Goal: Book appointment/travel/reservation

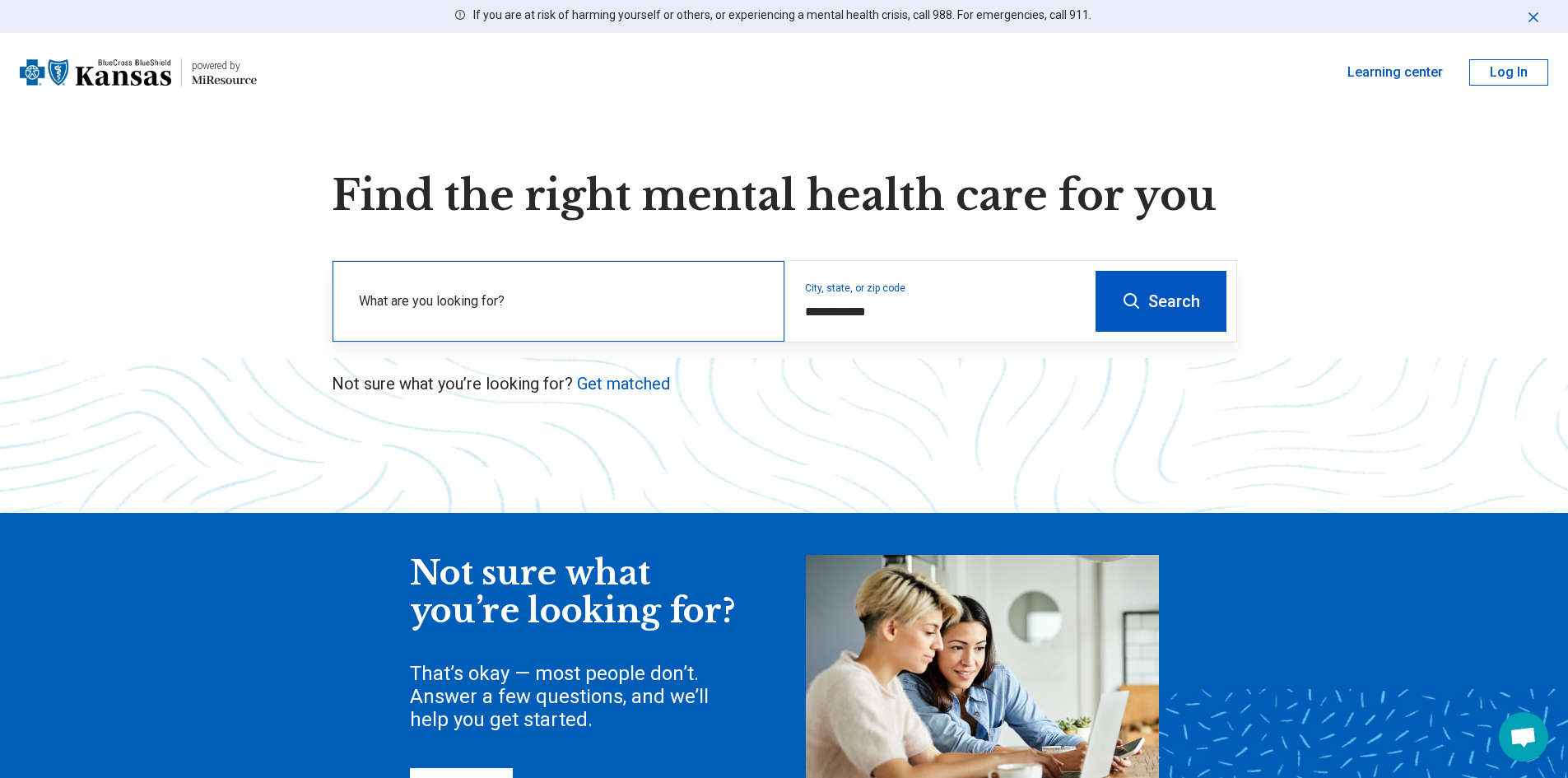
click at [520, 283] on div "What are you looking for?" at bounding box center [559, 301] width 452 height 81
click at [1143, 295] on button "Search" at bounding box center [1161, 301] width 131 height 61
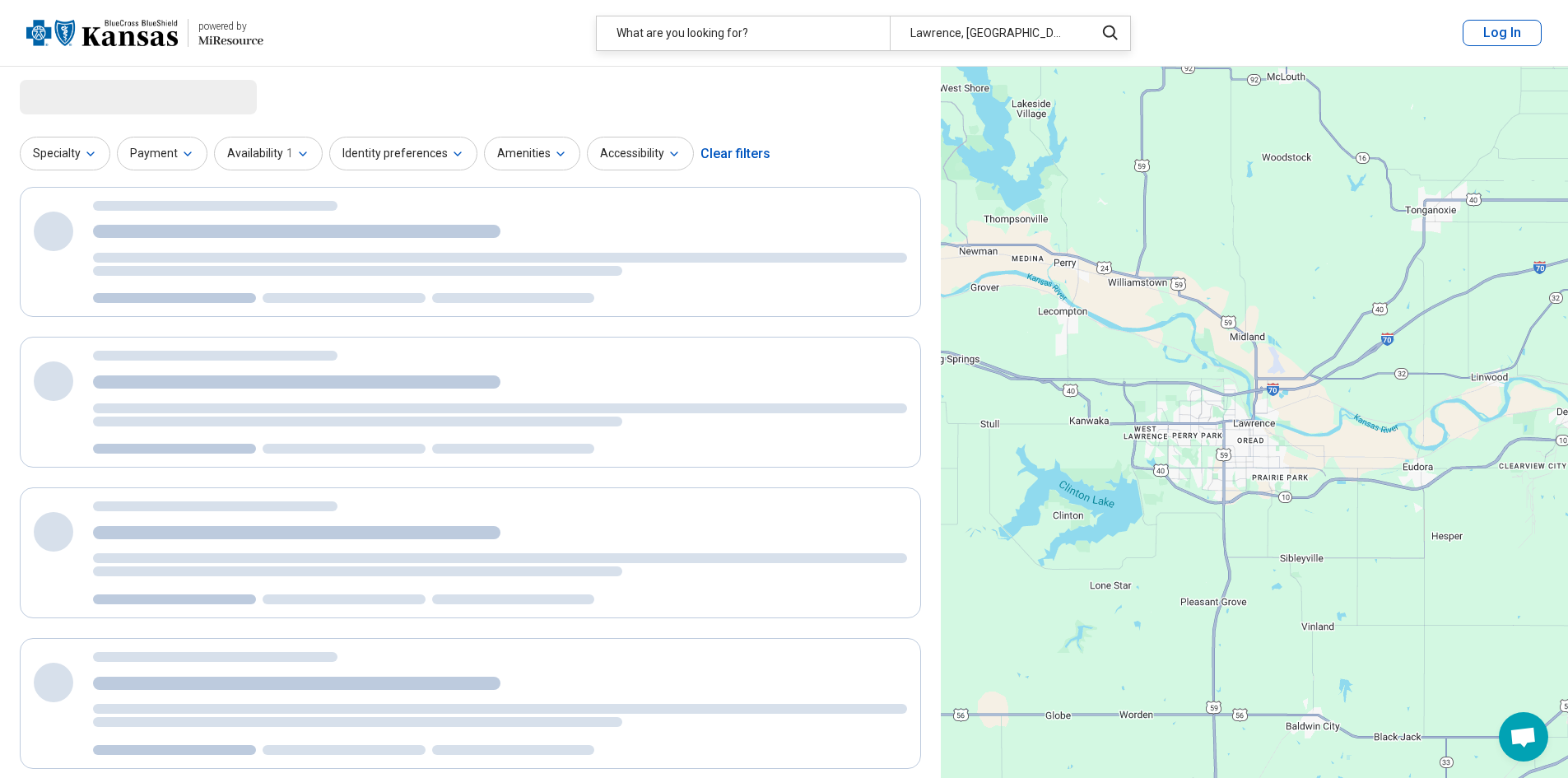
select select "***"
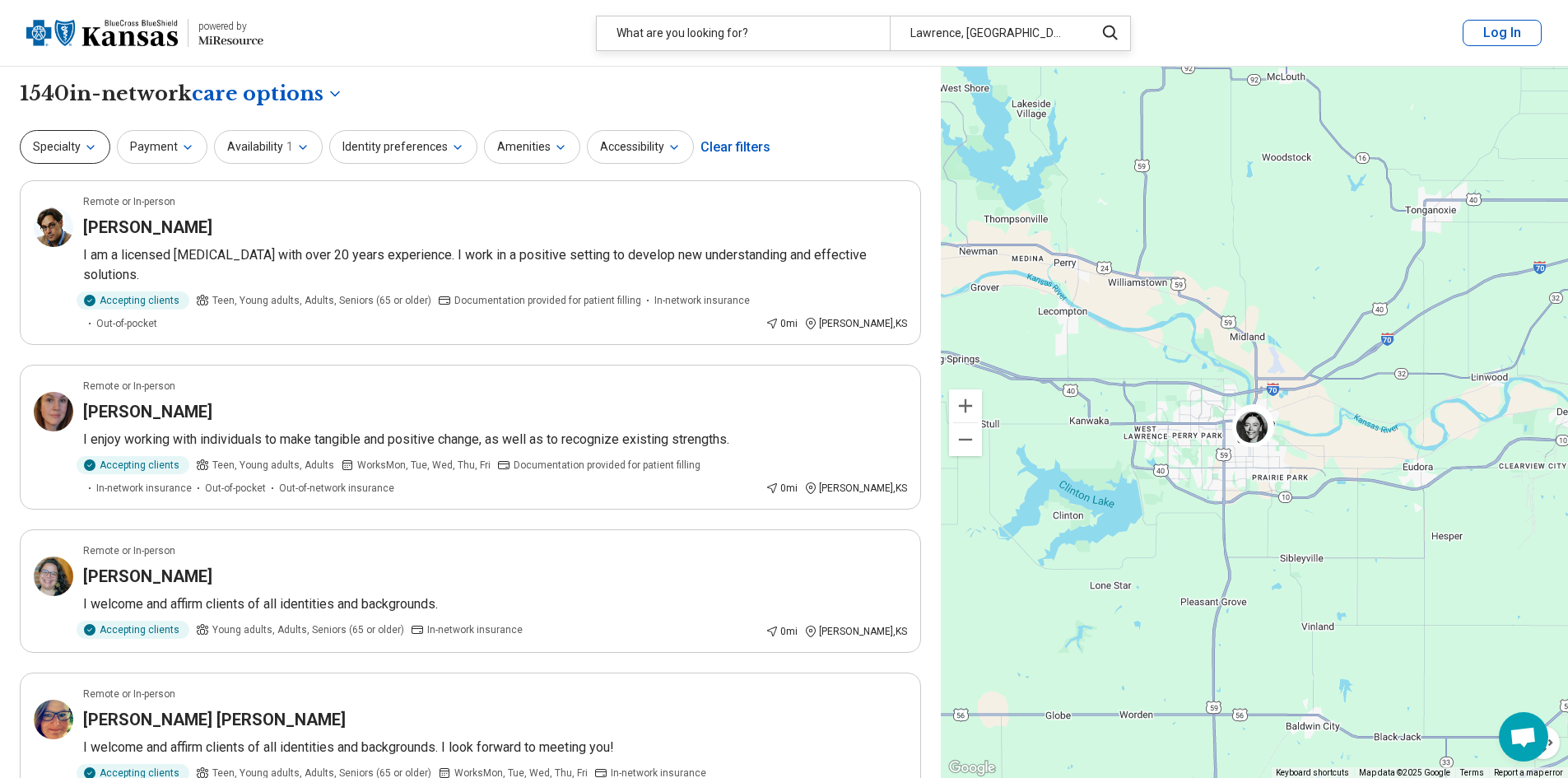
click at [84, 141] on icon "button" at bounding box center [90, 147] width 13 height 13
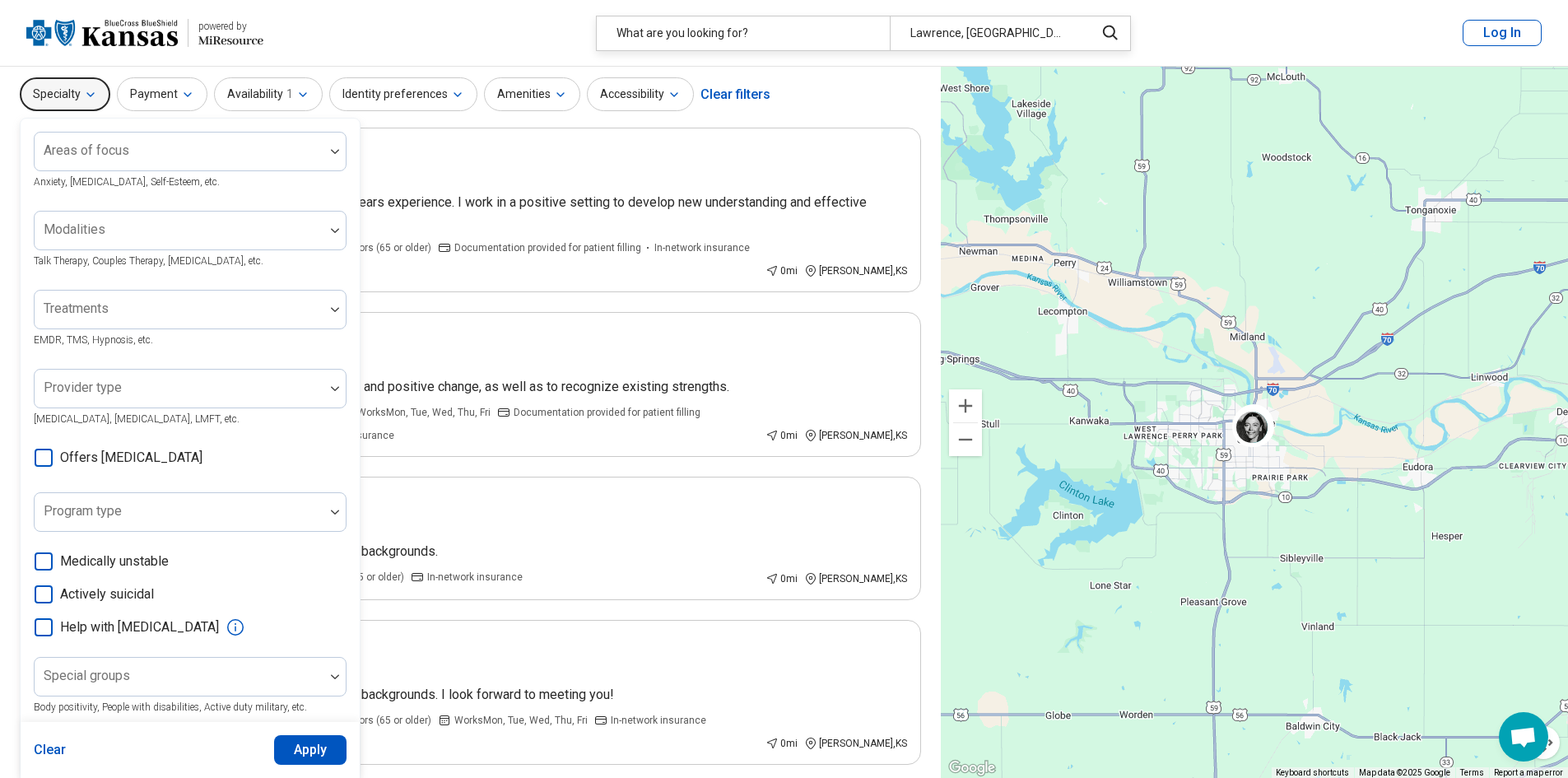
scroll to position [83, 0]
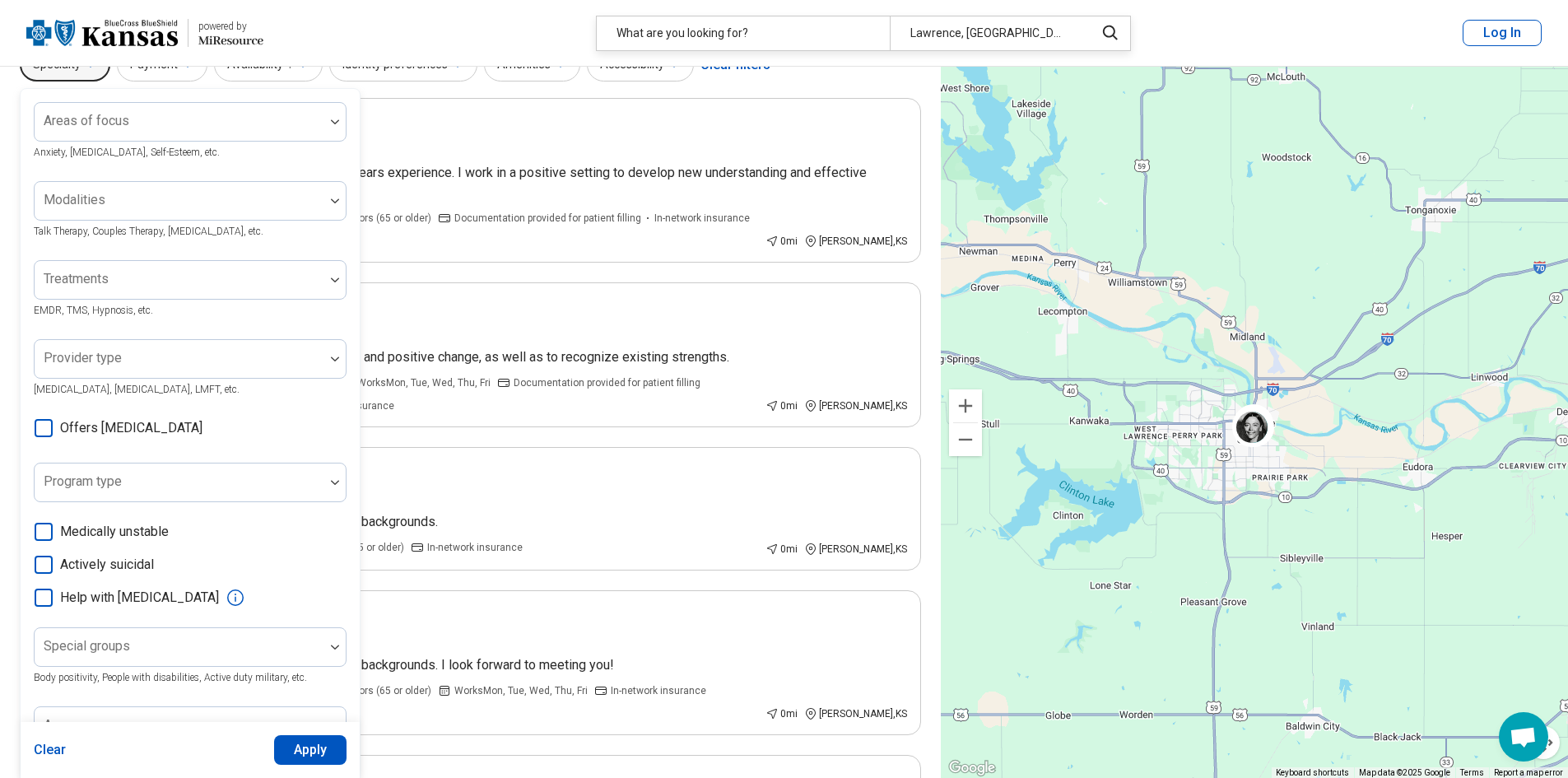
drag, startPoint x: 47, startPoint y: 429, endPoint x: 57, endPoint y: 429, distance: 10.0
click at [47, 429] on icon at bounding box center [43, 428] width 18 height 18
click at [306, 745] on button "Apply" at bounding box center [310, 750] width 73 height 30
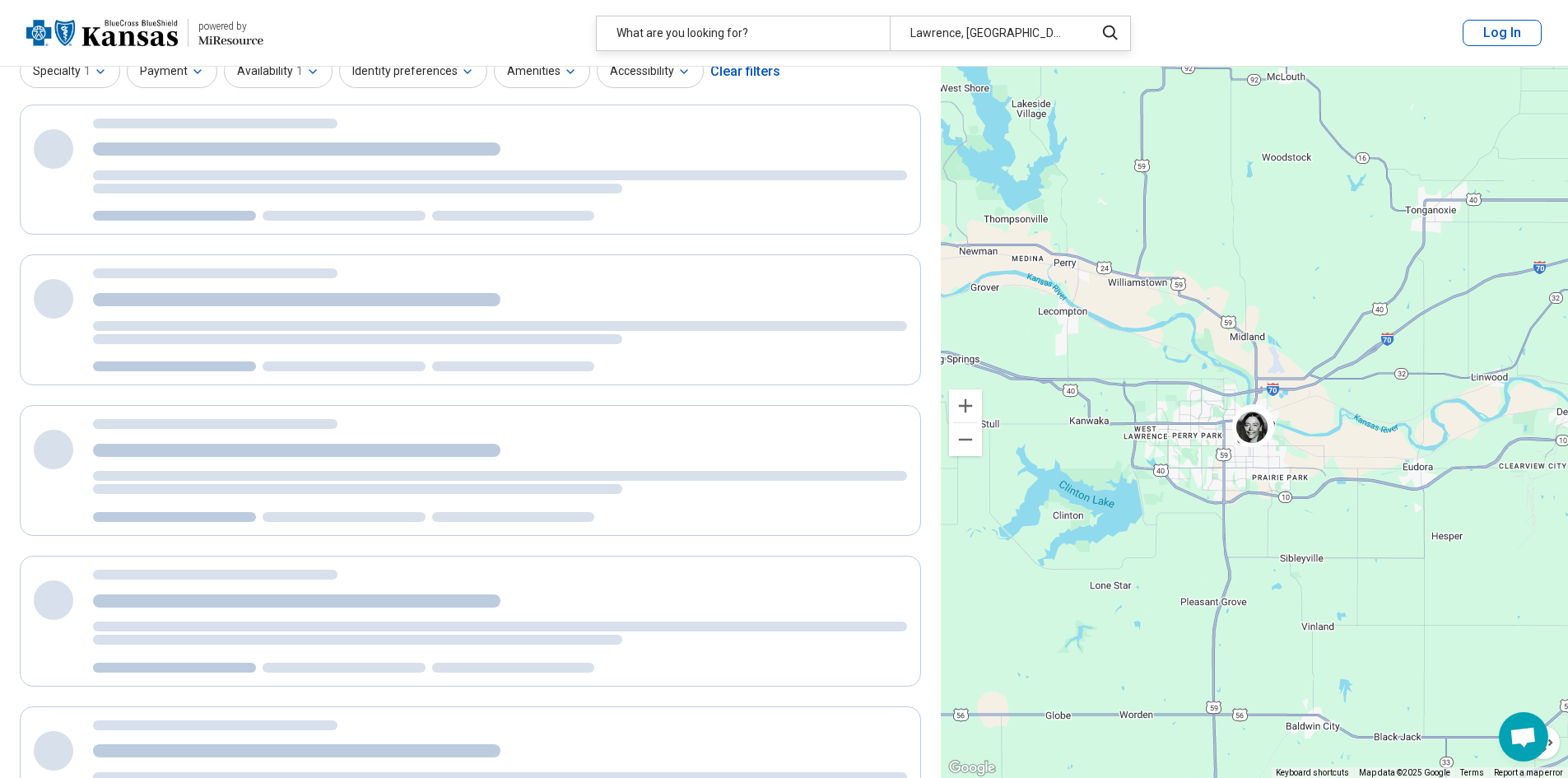
scroll to position [0, 0]
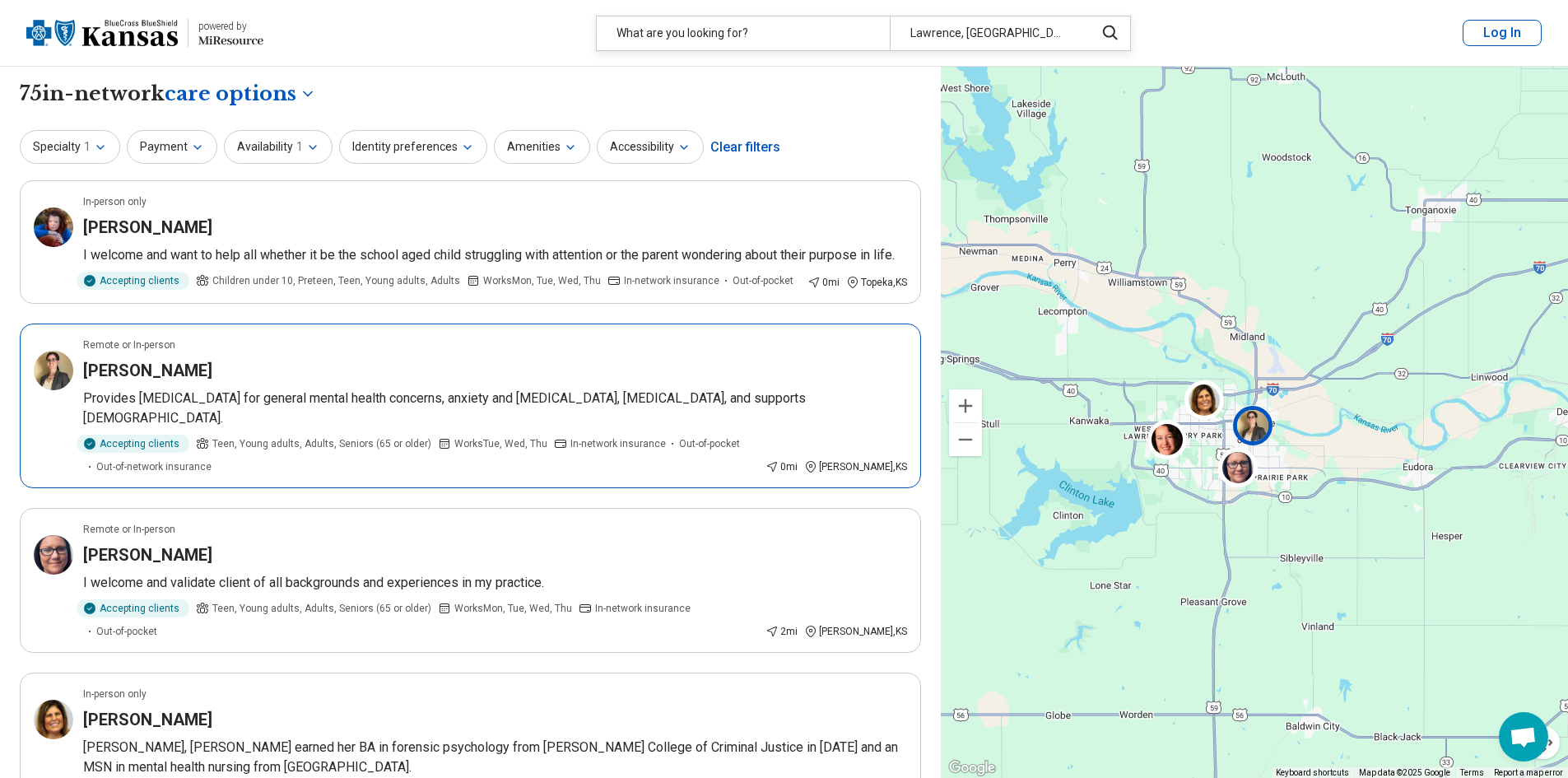
click at [342, 378] on div "Kalie Shanks" at bounding box center [494, 370] width 824 height 23
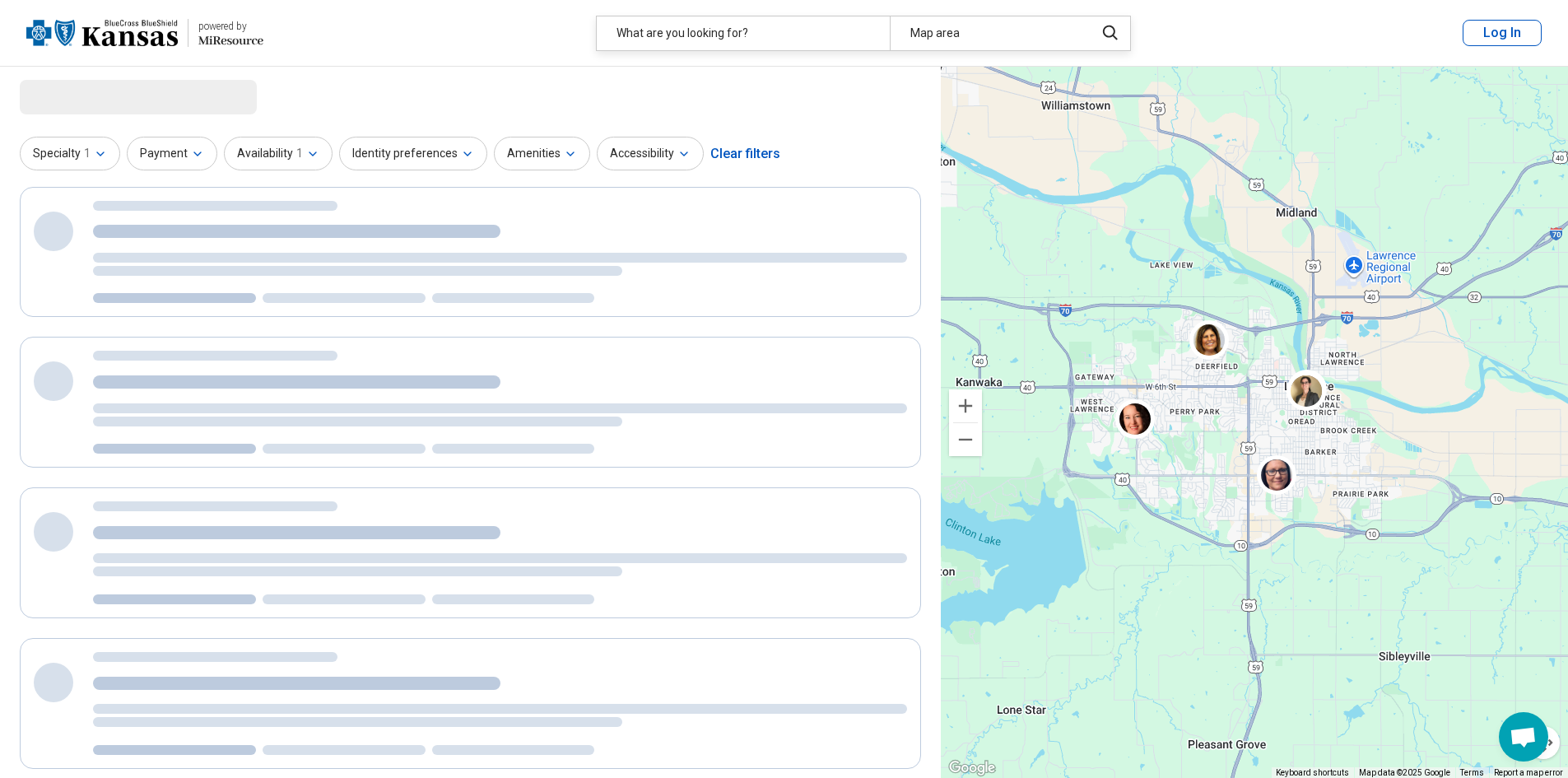
drag, startPoint x: 1278, startPoint y: 421, endPoint x: 1387, endPoint y: 442, distance: 111.0
click at [1387, 442] on div "4" at bounding box center [1254, 423] width 627 height 712
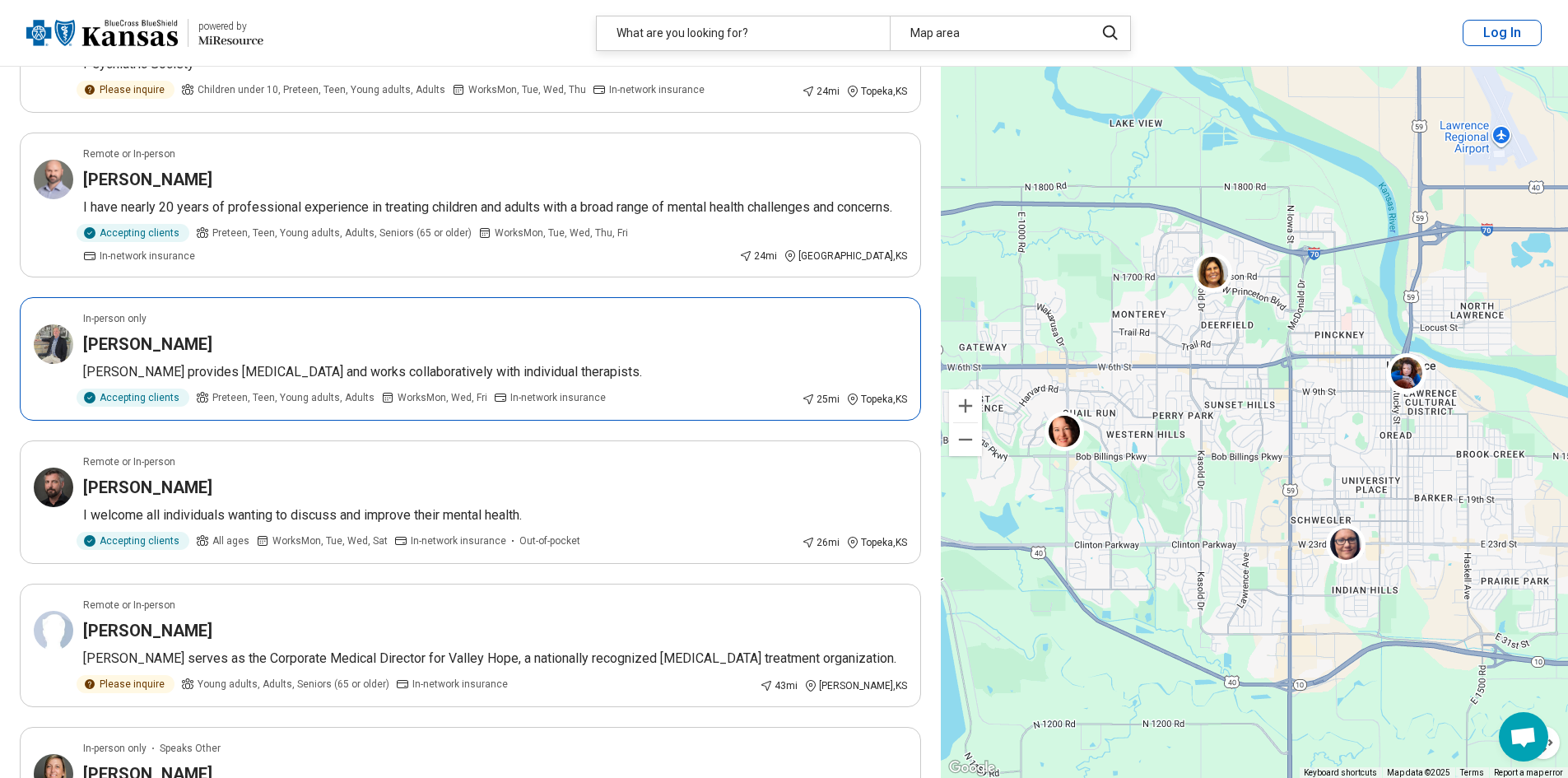
scroll to position [1070, 0]
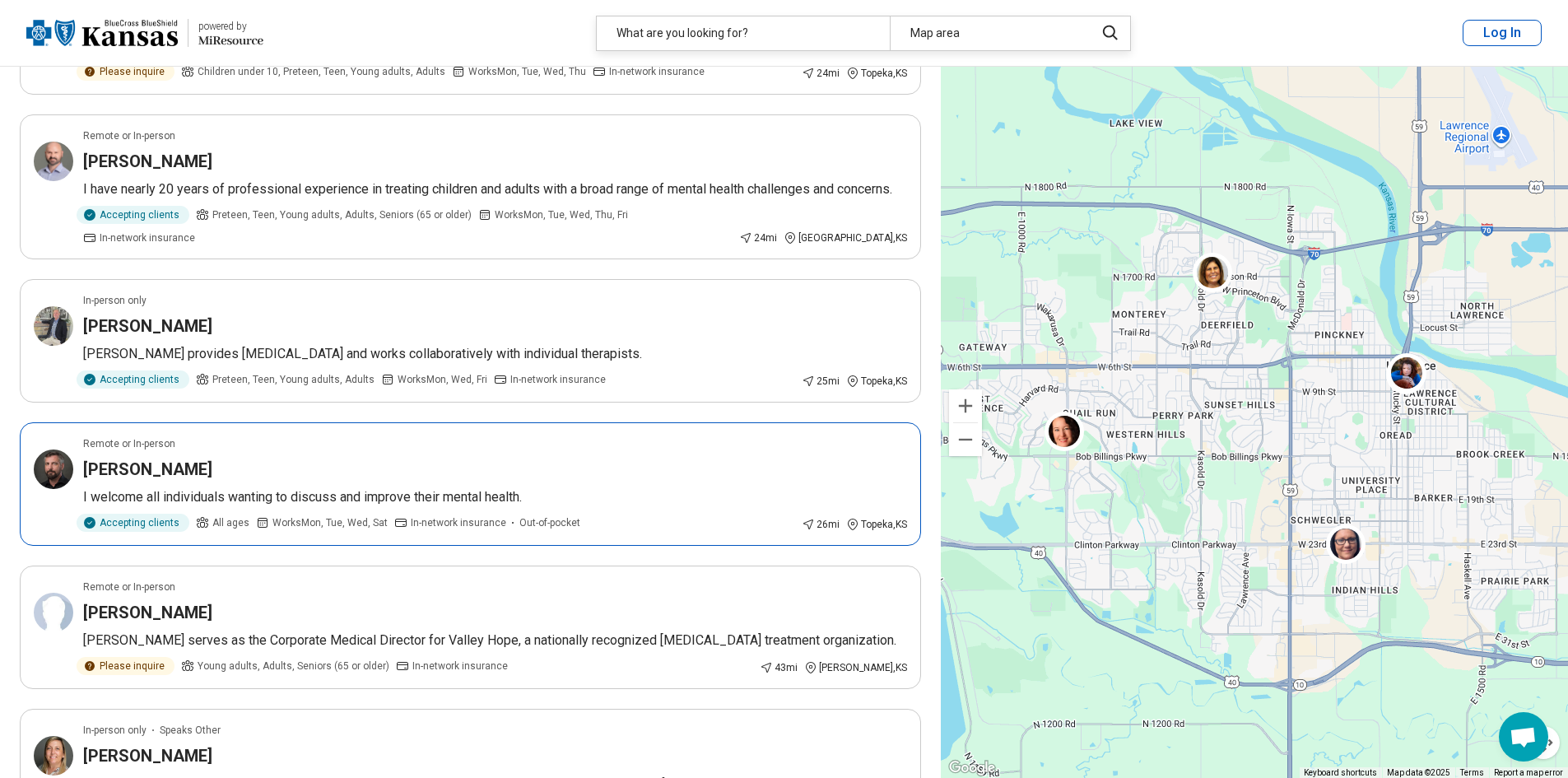
click at [396, 436] on div "Remote or In-person" at bounding box center [494, 443] width 824 height 15
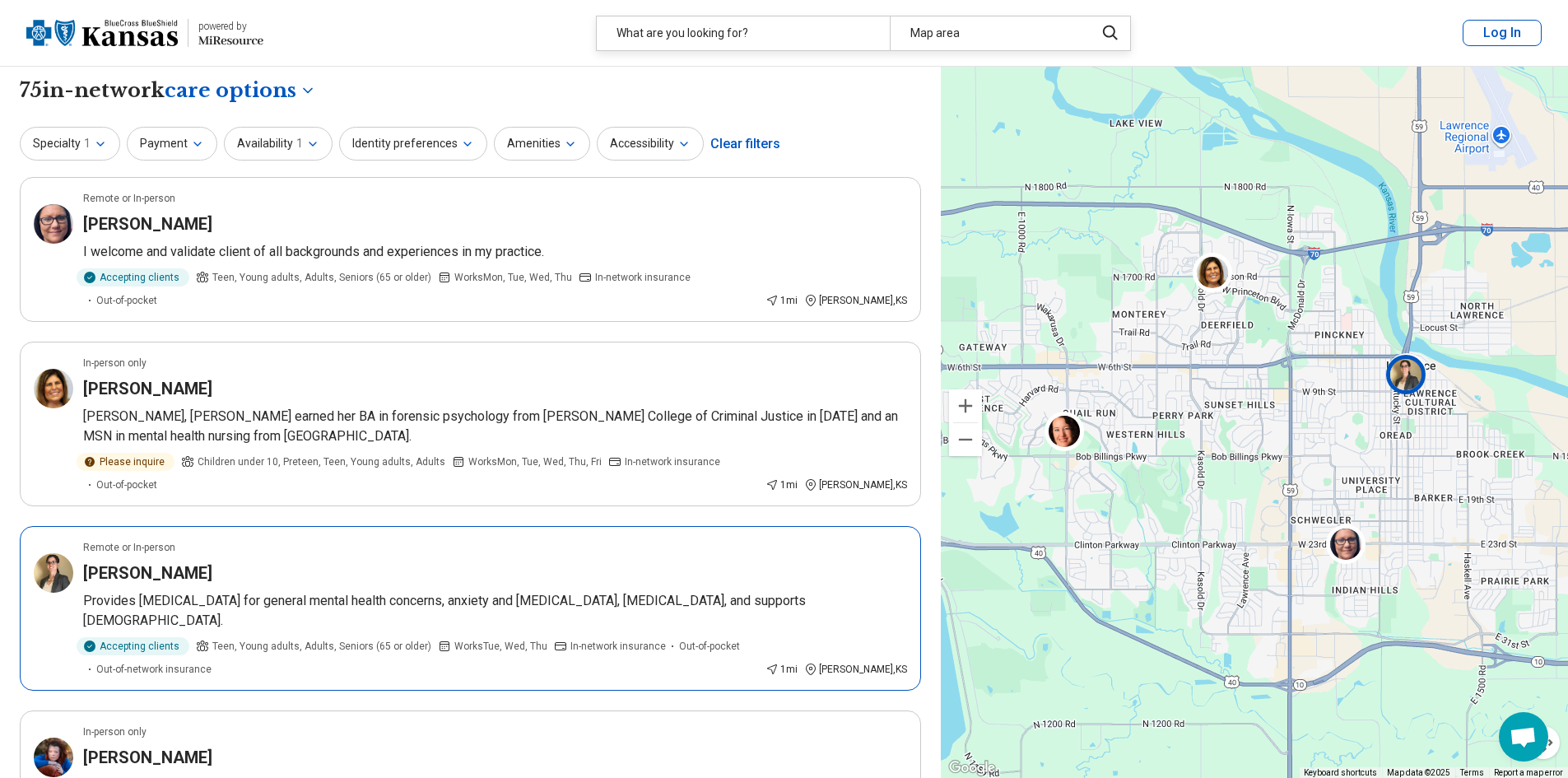
scroll to position [0, 0]
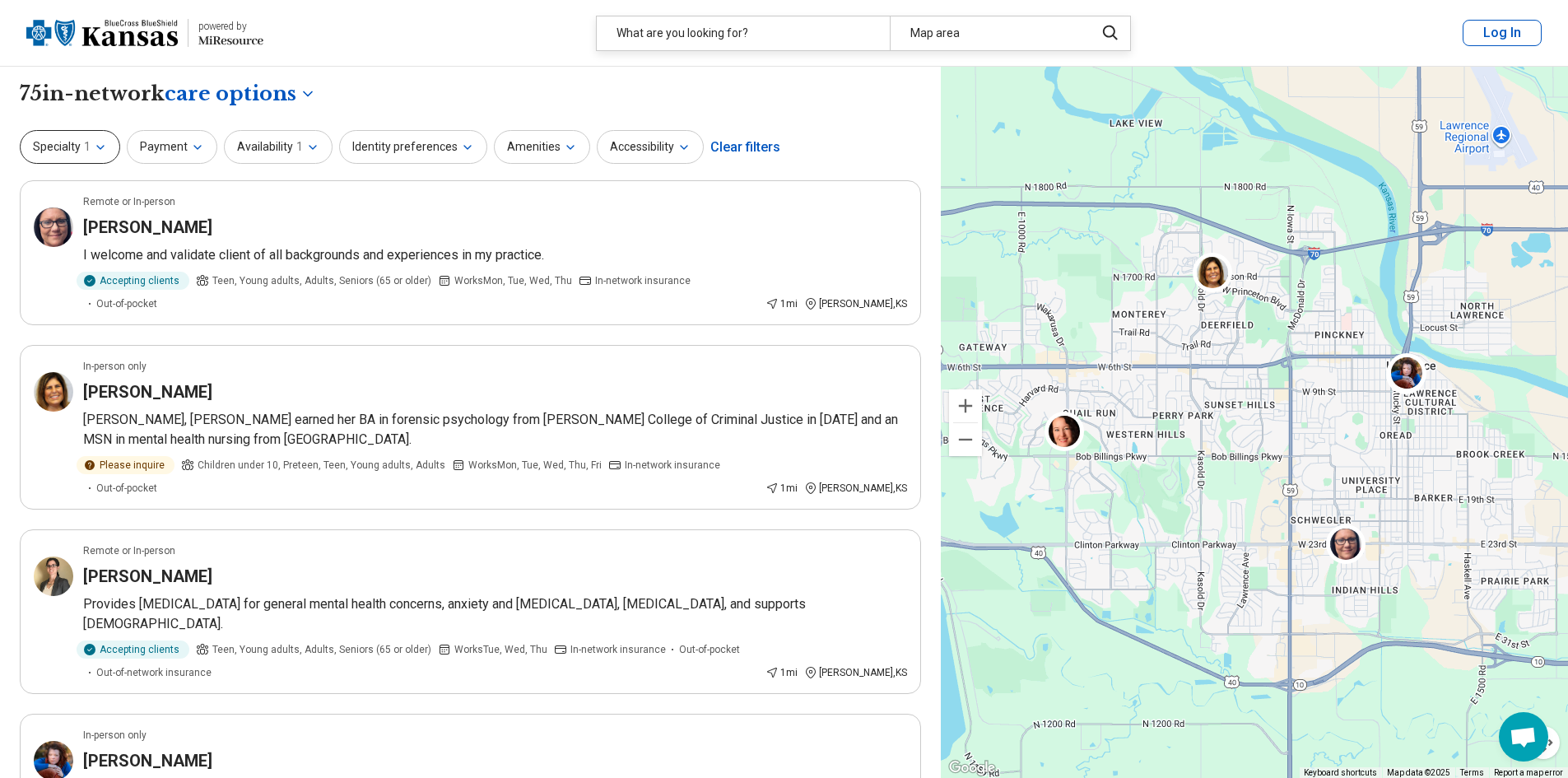
click at [90, 154] on button "Specialty 1" at bounding box center [70, 147] width 100 height 33
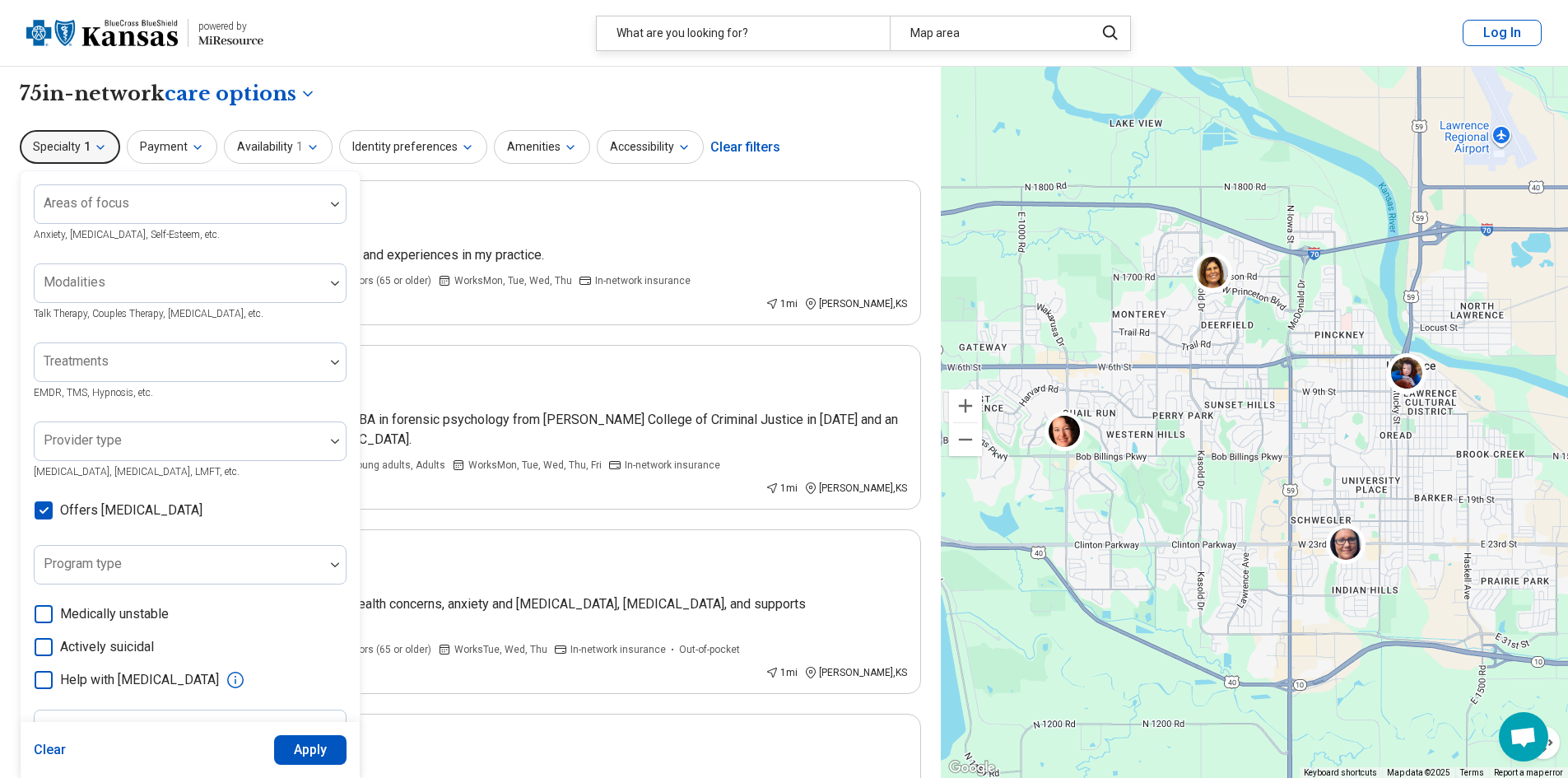
click at [90, 154] on button "Specialty 1" at bounding box center [70, 147] width 100 height 33
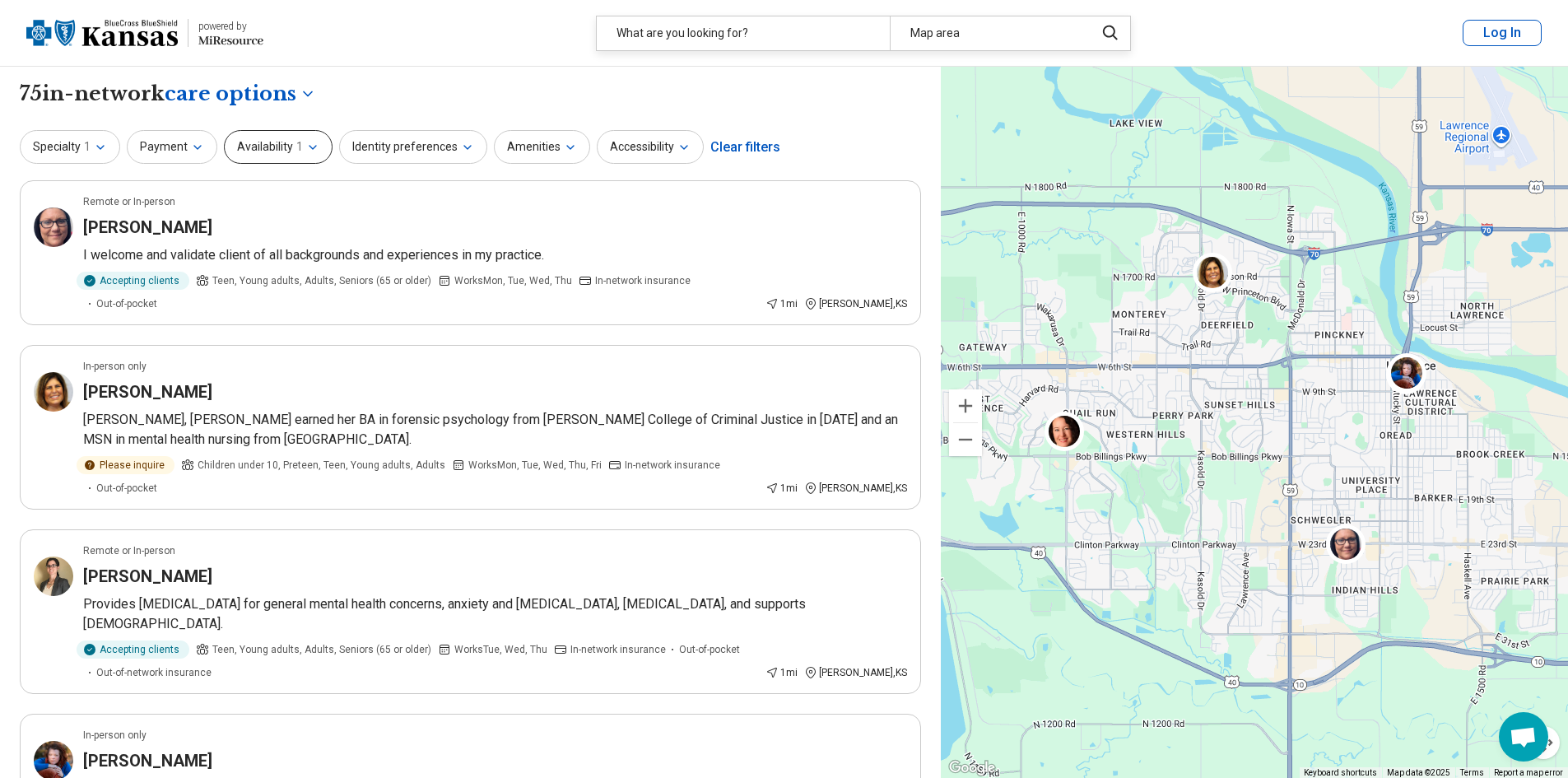
click at [271, 139] on button "Availability 1" at bounding box center [278, 147] width 109 height 33
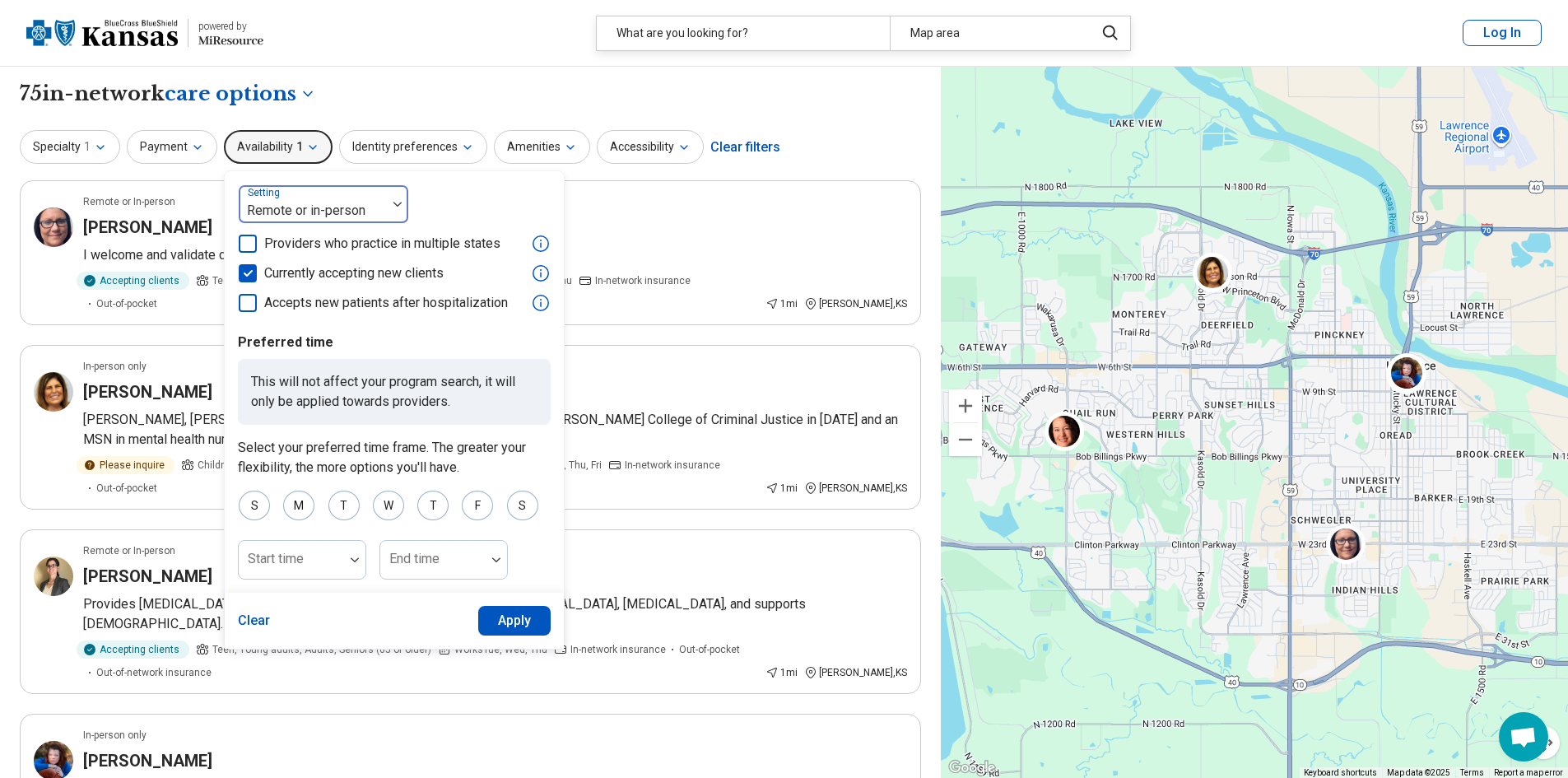
click at [273, 192] on label "Setting" at bounding box center [266, 192] width 35 height 11
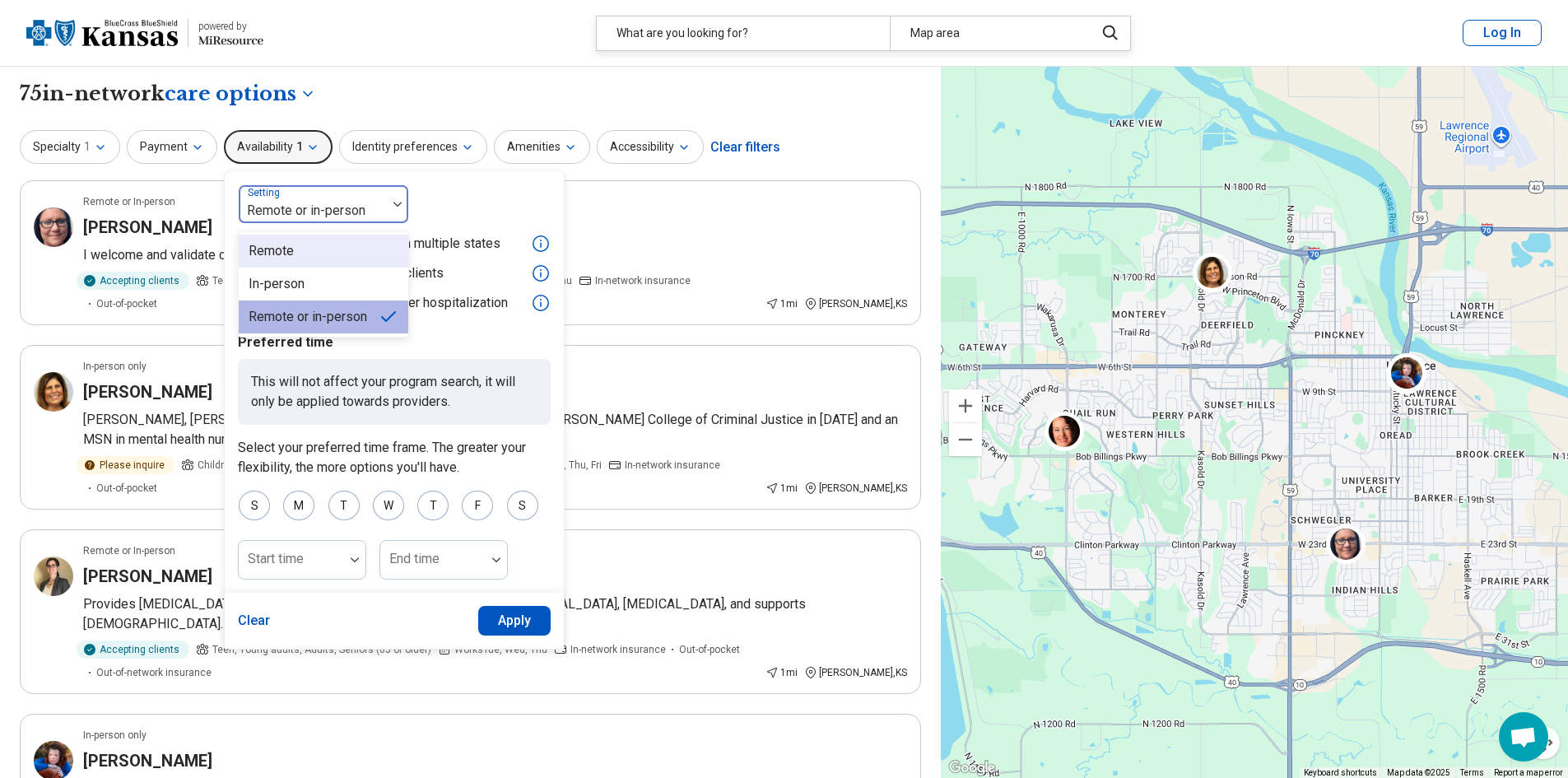
click at [268, 244] on div "Remote" at bounding box center [270, 250] width 46 height 20
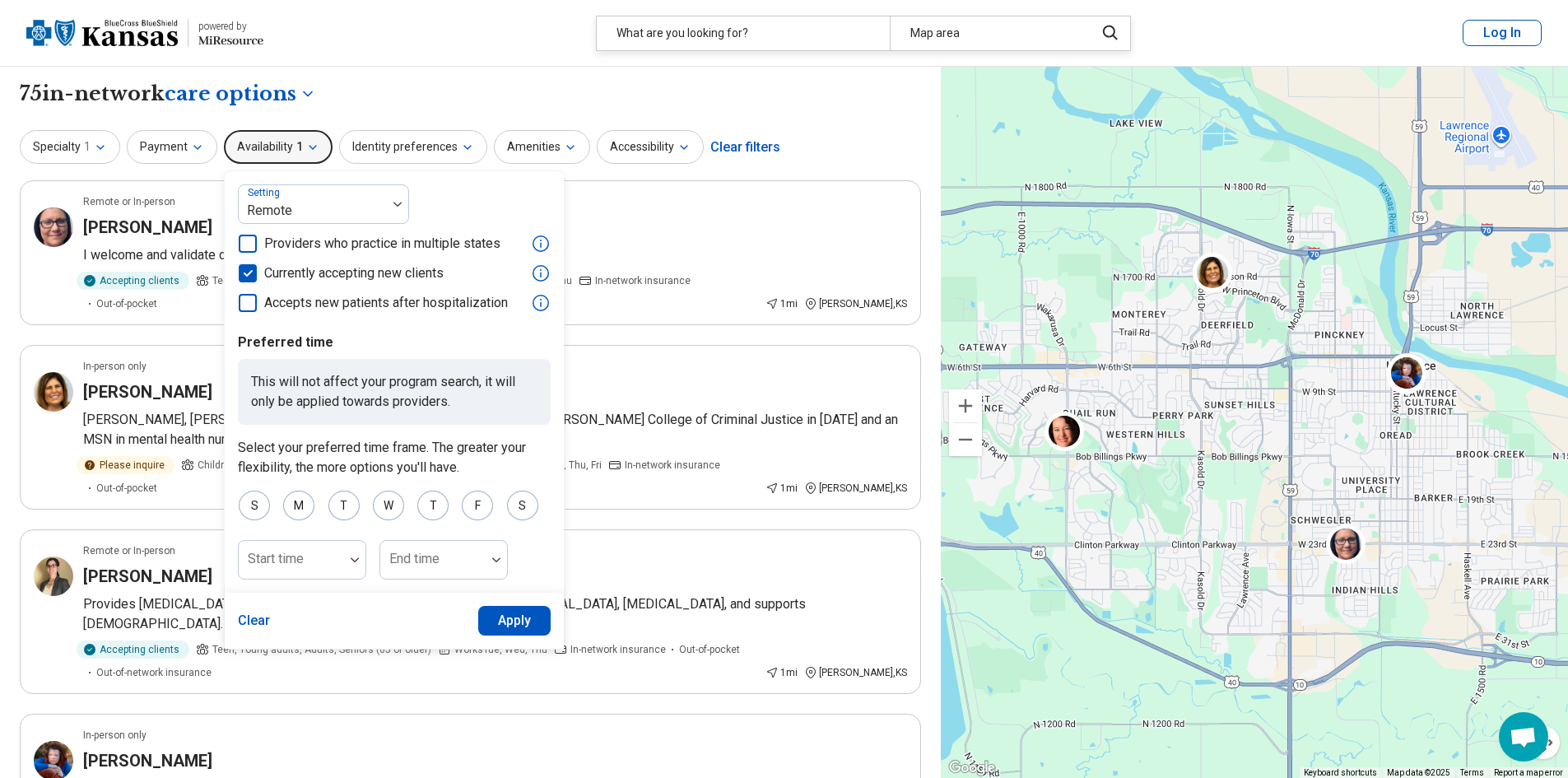
click at [500, 630] on button "Apply" at bounding box center [515, 621] width 73 height 30
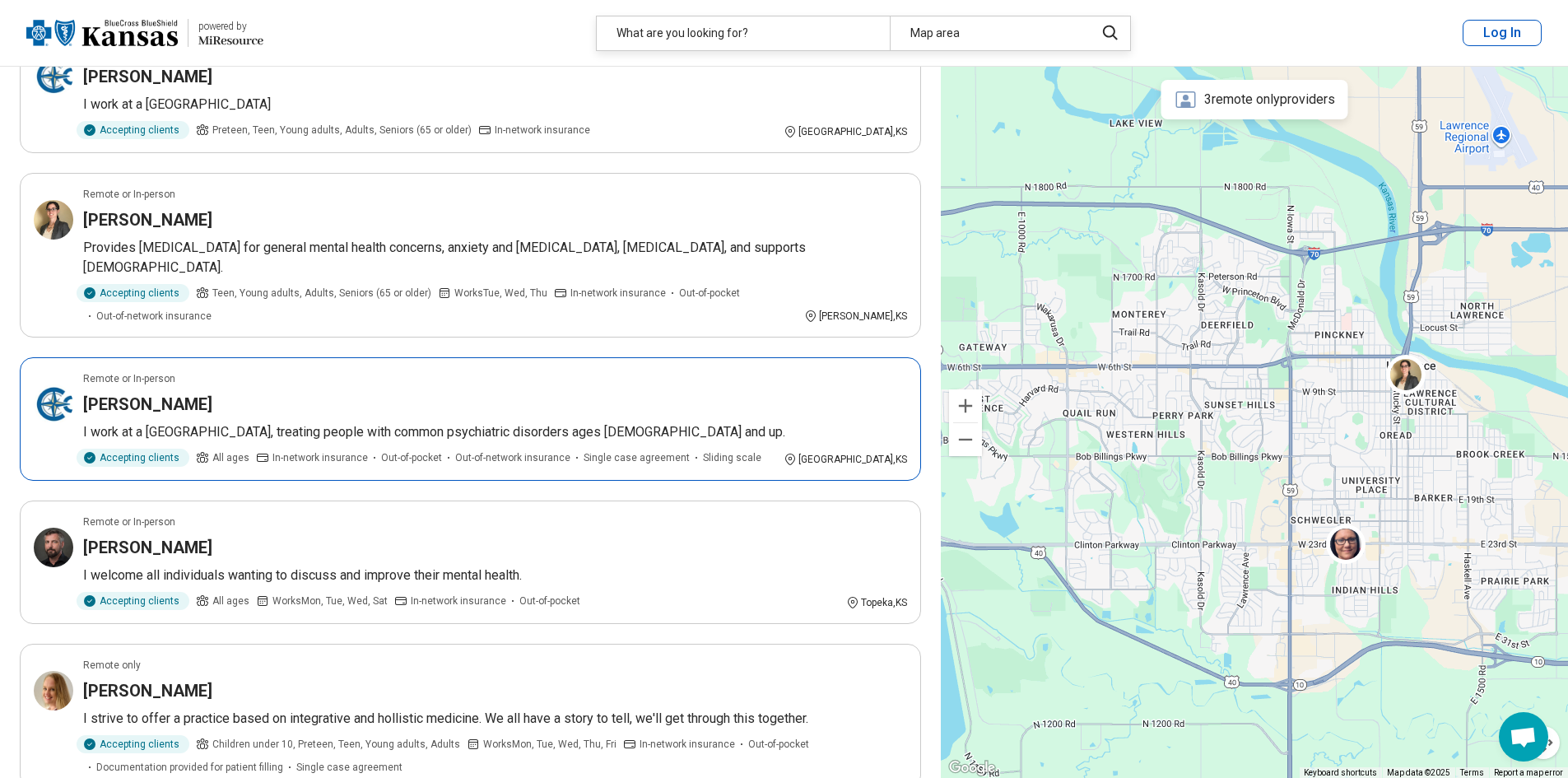
scroll to position [247, 0]
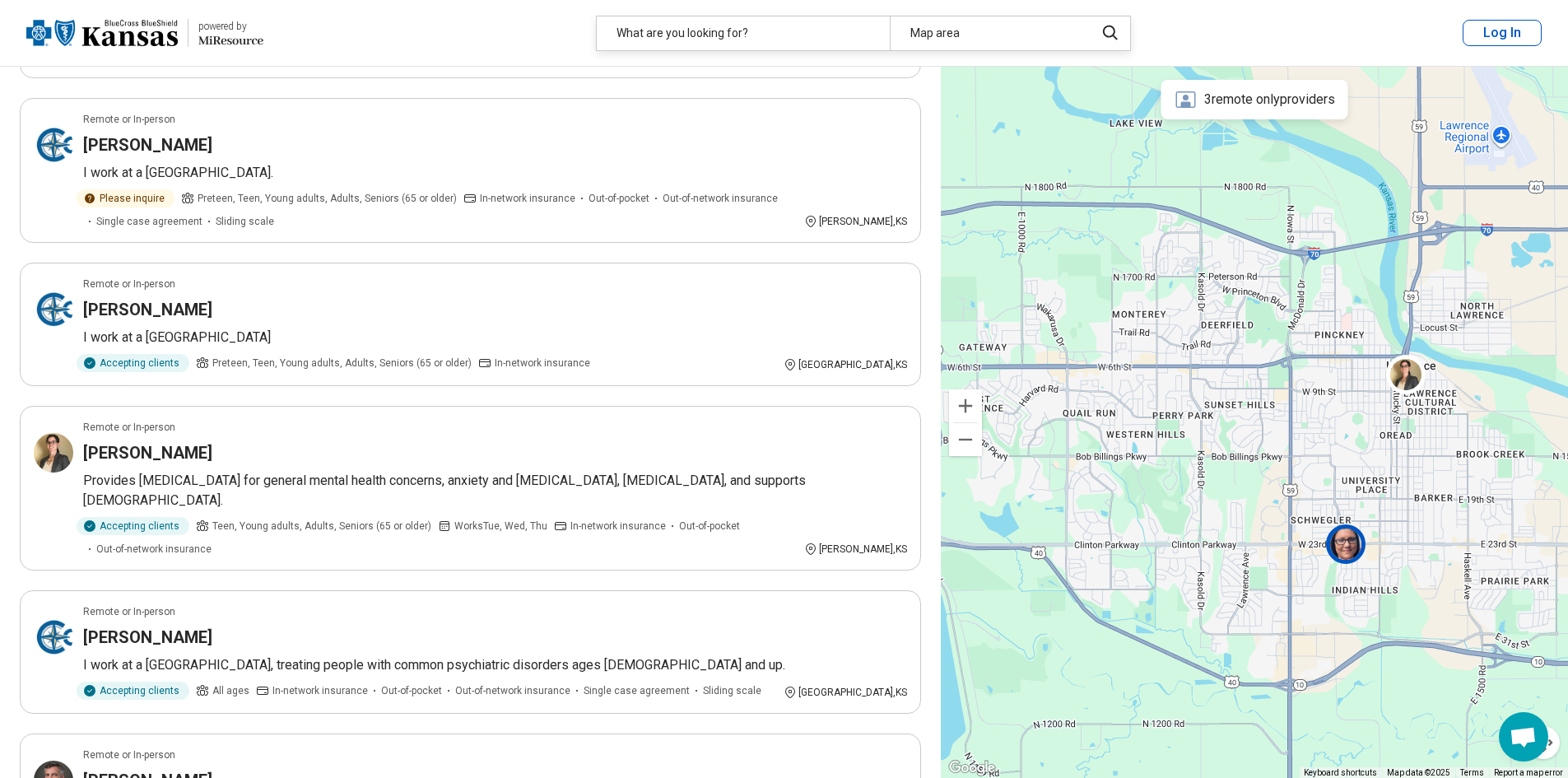
click at [1345, 552] on img at bounding box center [1346, 543] width 40 height 40
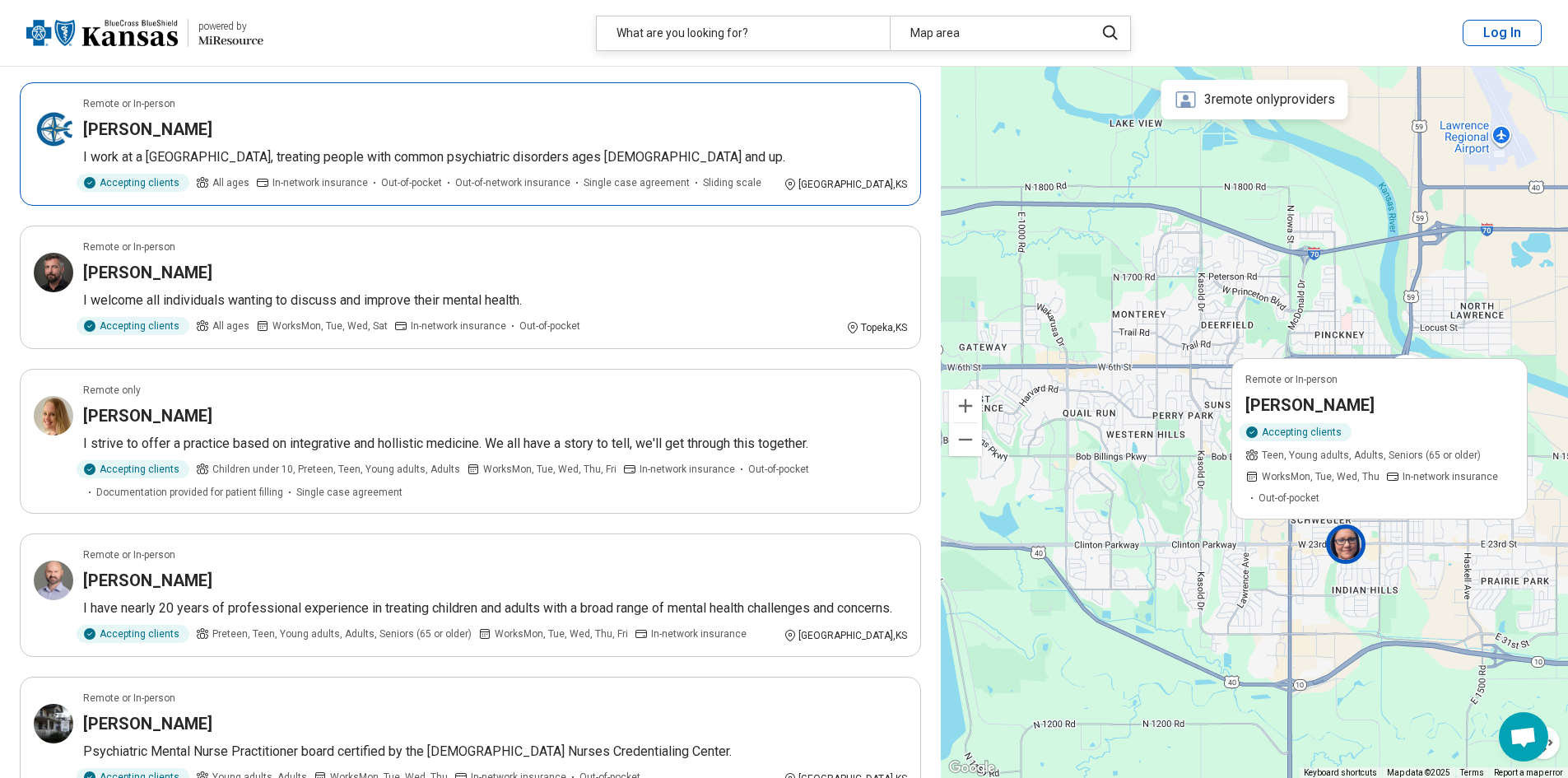
scroll to position [824, 0]
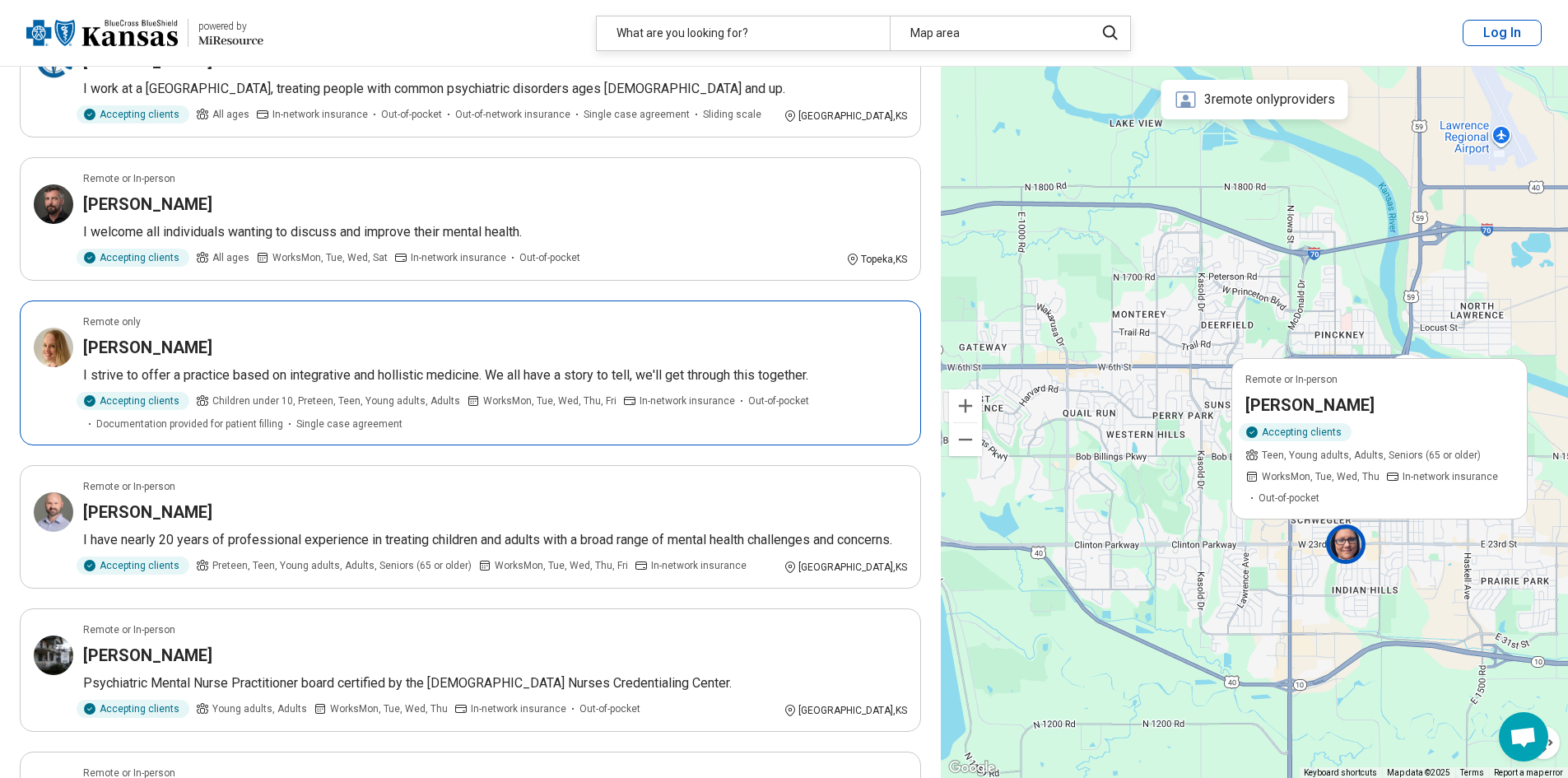
click at [251, 336] on div "Lacy Smith" at bounding box center [494, 347] width 824 height 23
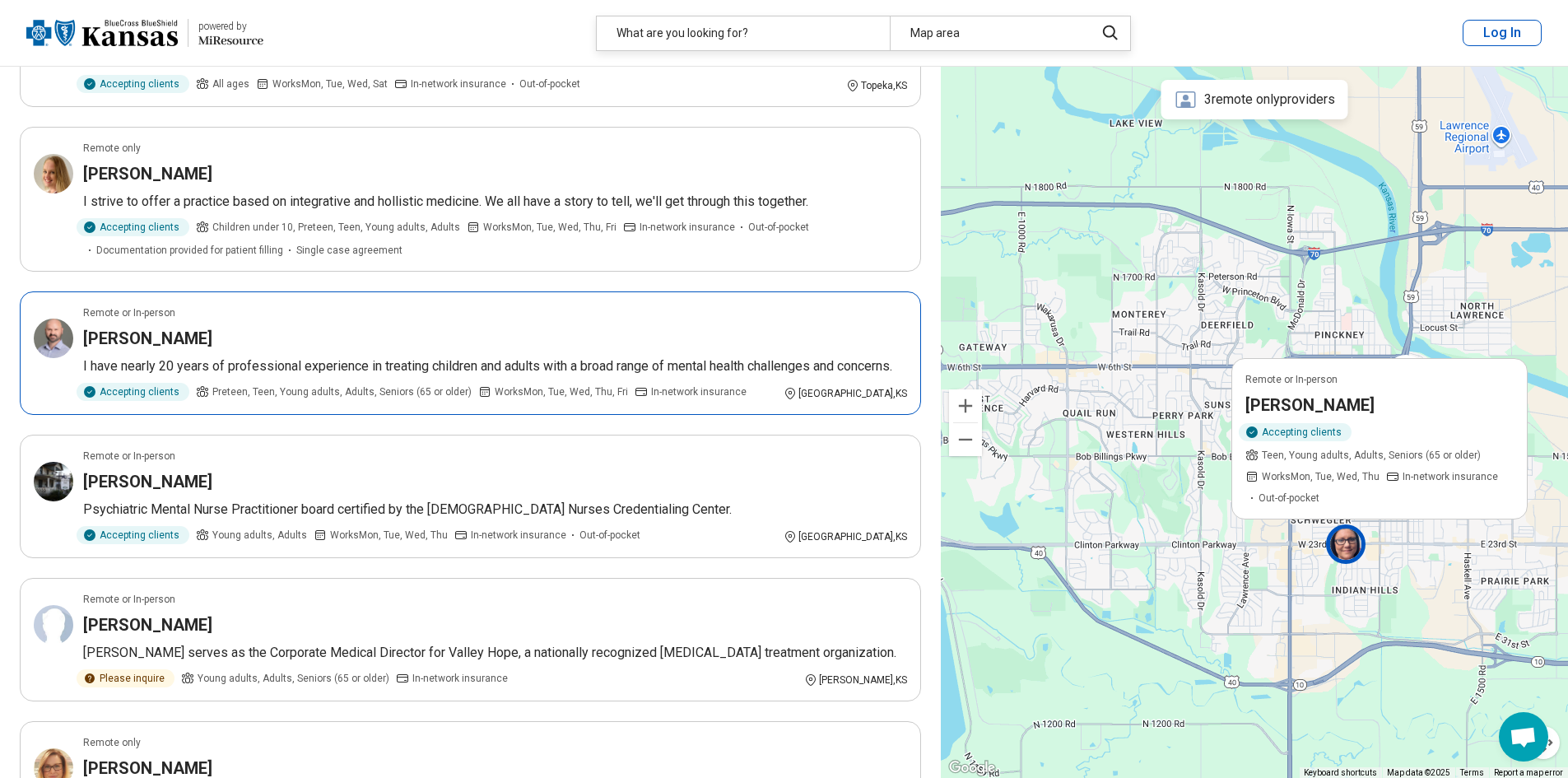
scroll to position [1070, 0]
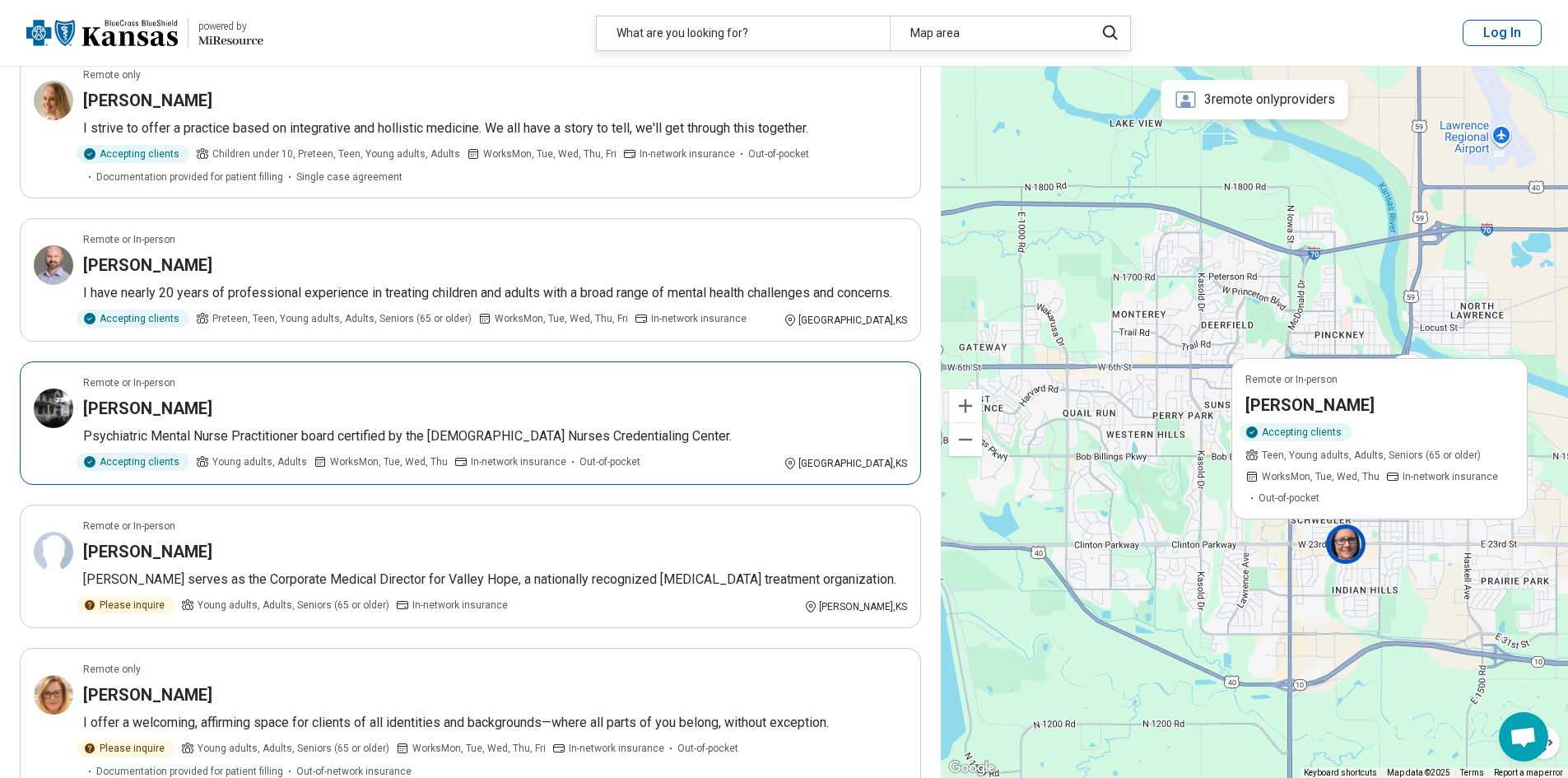
click at [321, 362] on article "Remote or In-person David Dominguez Psychiatric Mental Nurse Practitioner board…" at bounding box center [470, 423] width 902 height 124
click at [709, 397] on div "[PERSON_NAME]" at bounding box center [494, 408] width 824 height 23
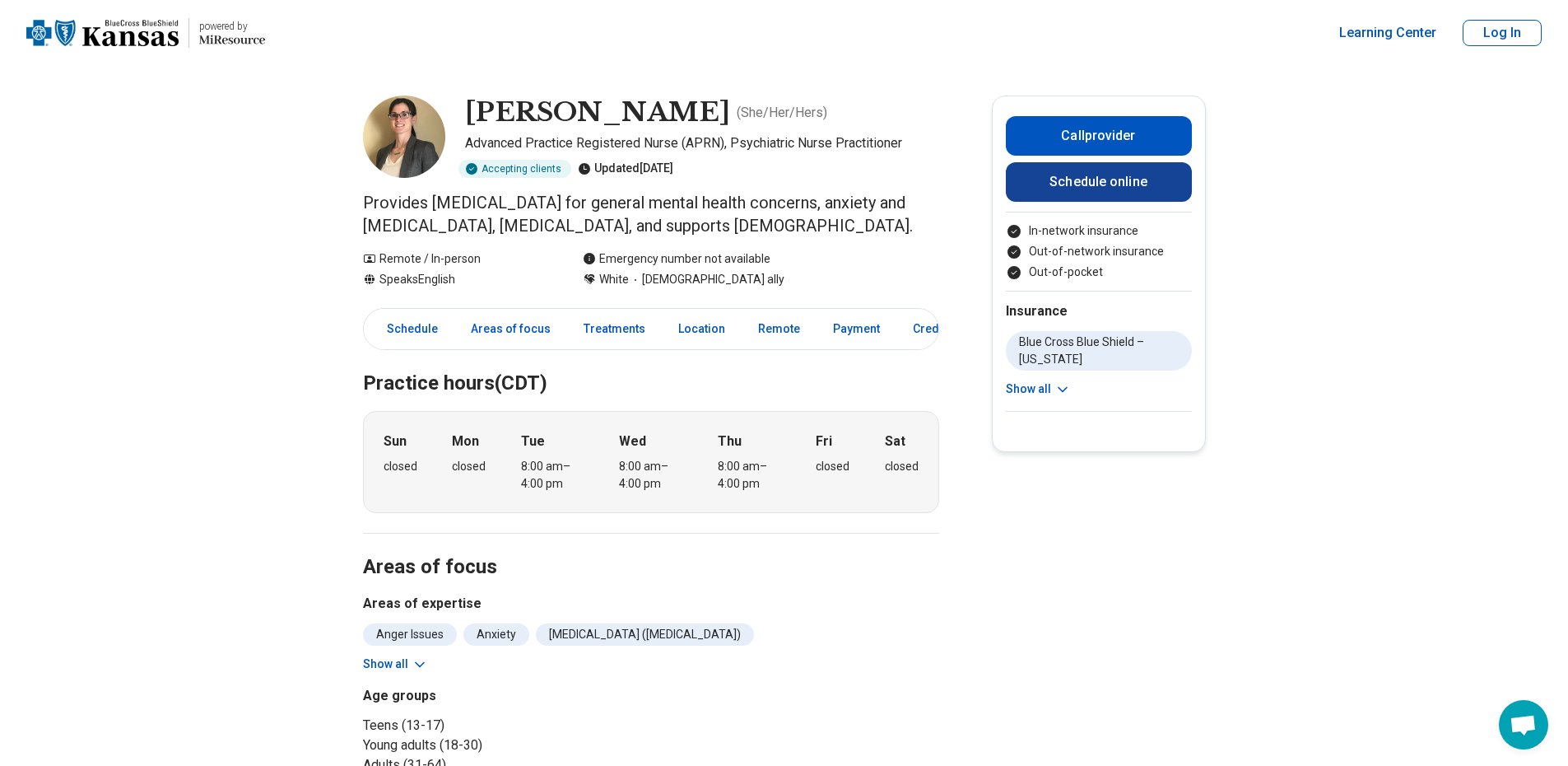
click at [1055, 187] on link "Schedule online" at bounding box center [1099, 181] width 186 height 40
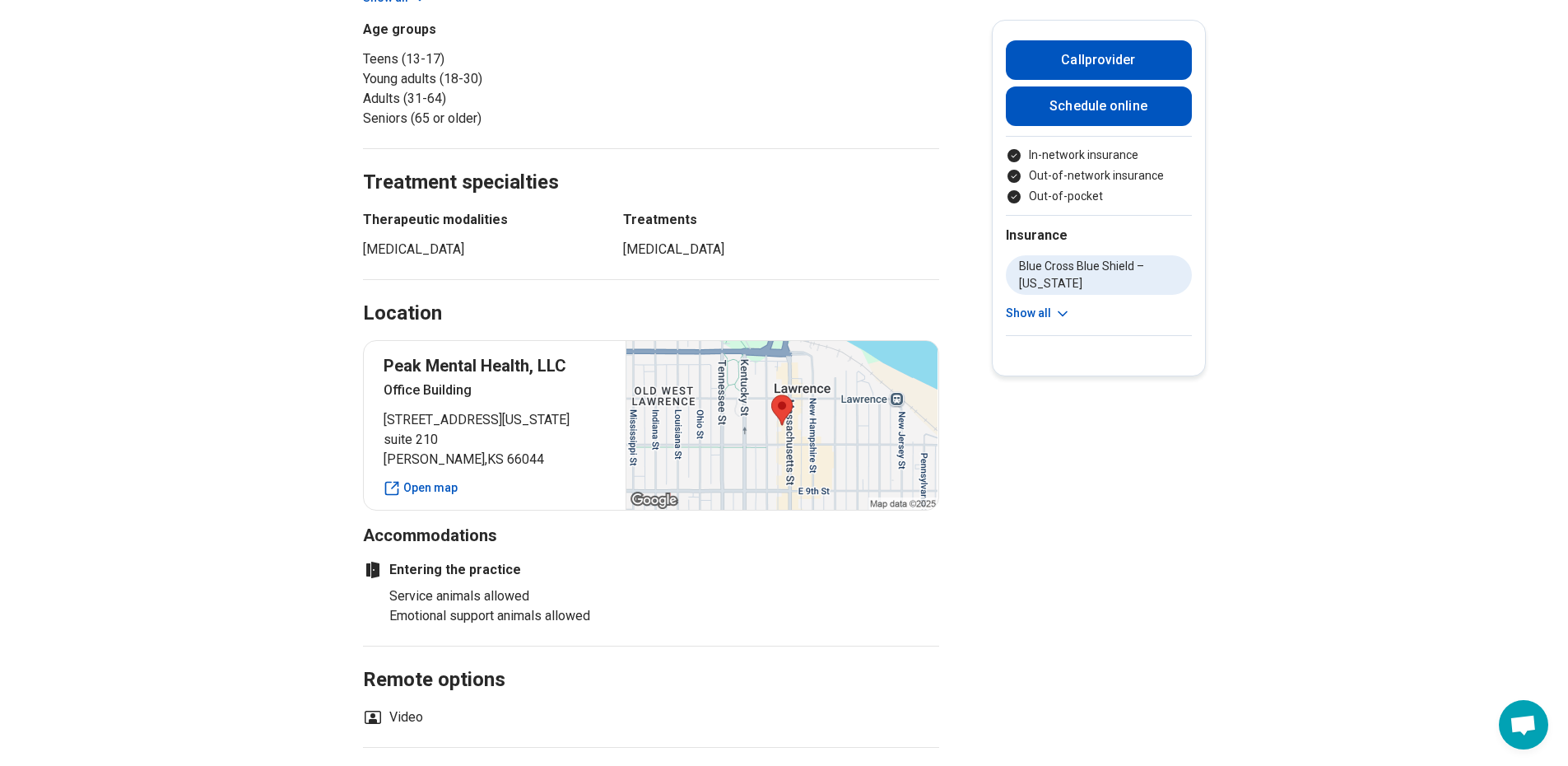
scroll to position [741, 0]
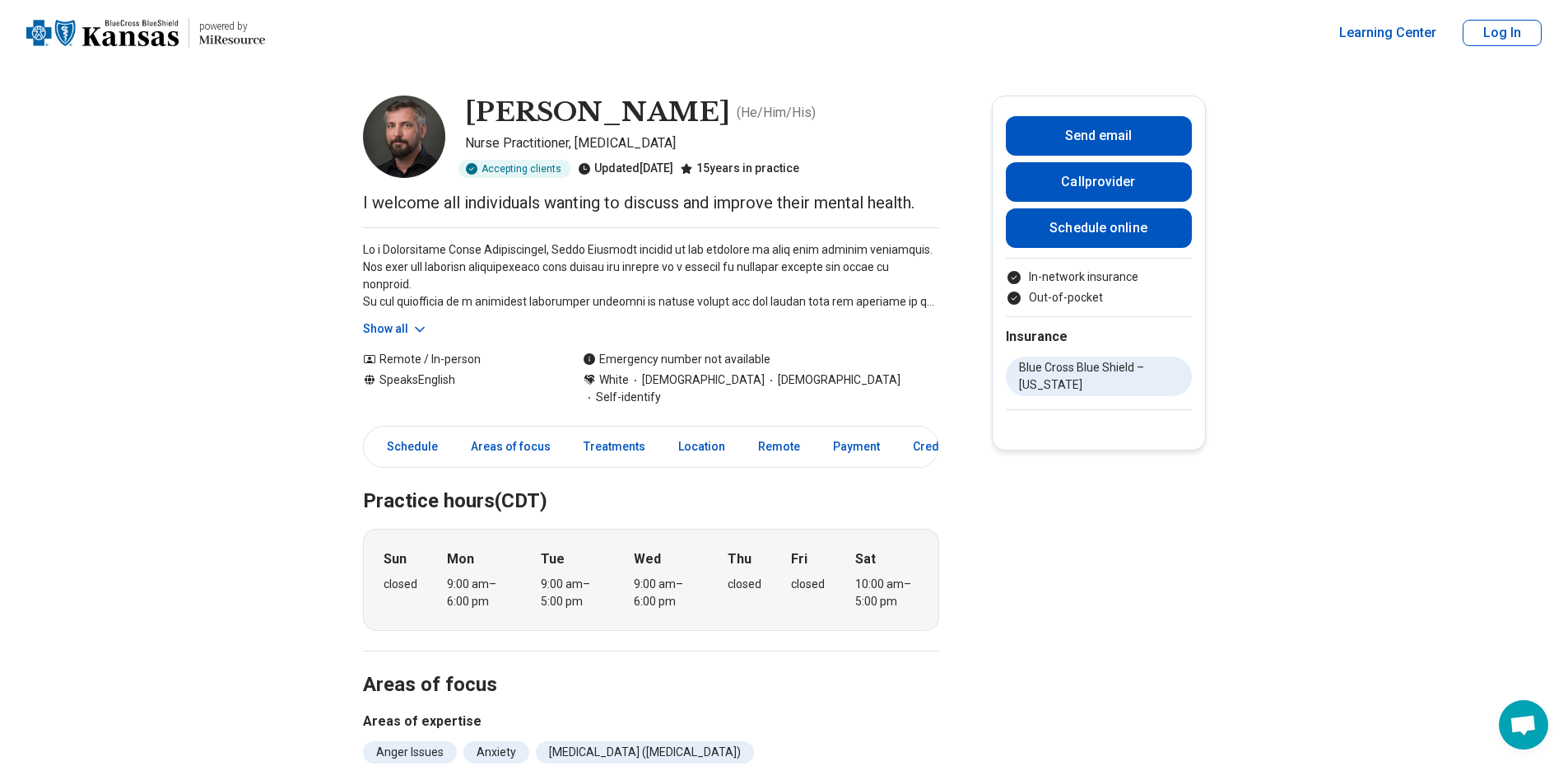
click at [415, 331] on icon at bounding box center [420, 329] width 17 height 17
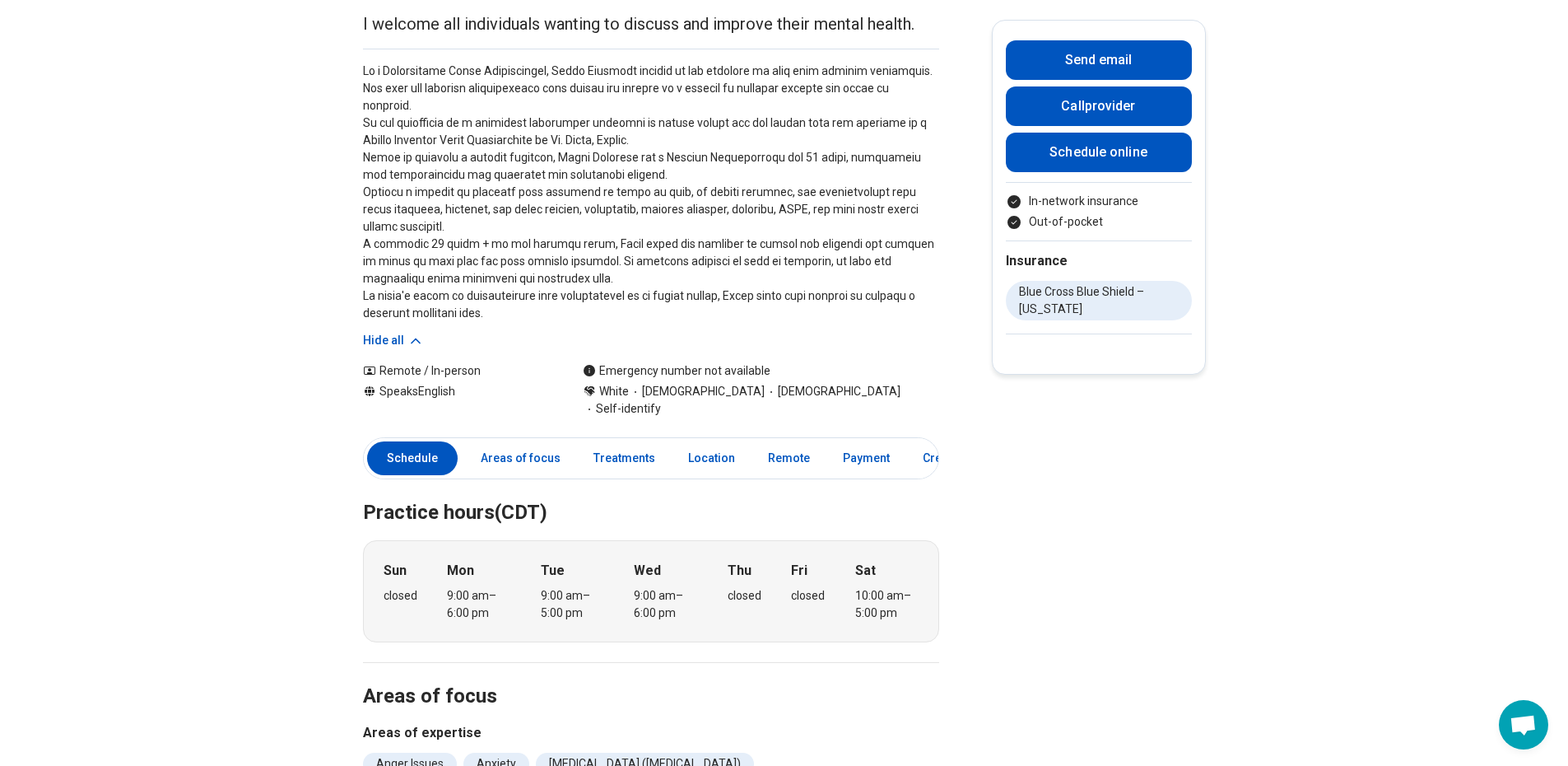
scroll to position [165, 0]
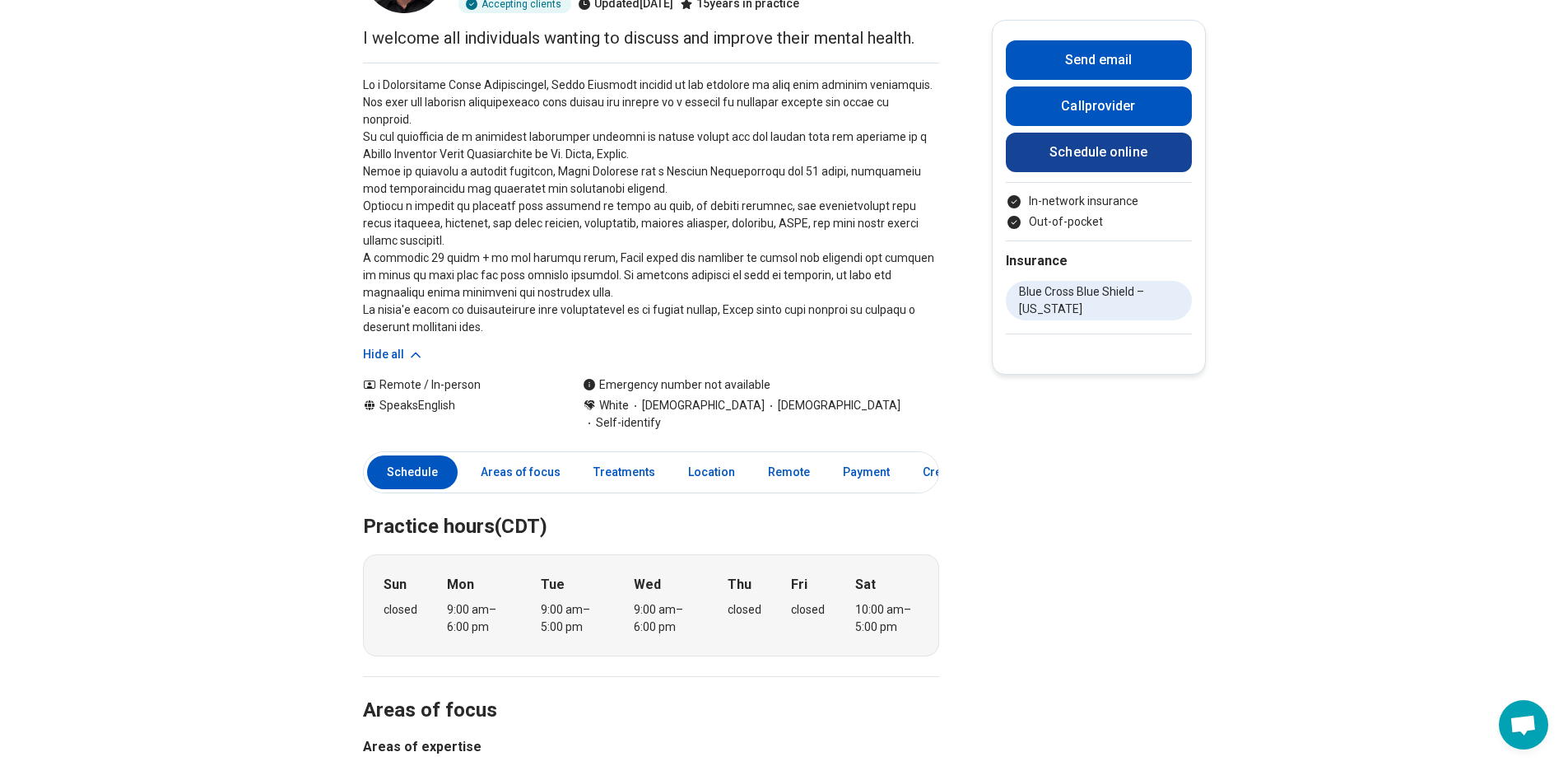
click at [1054, 163] on link "Schedule online" at bounding box center [1099, 152] width 186 height 40
click at [529, 456] on link "Areas of focus" at bounding box center [520, 472] width 99 height 33
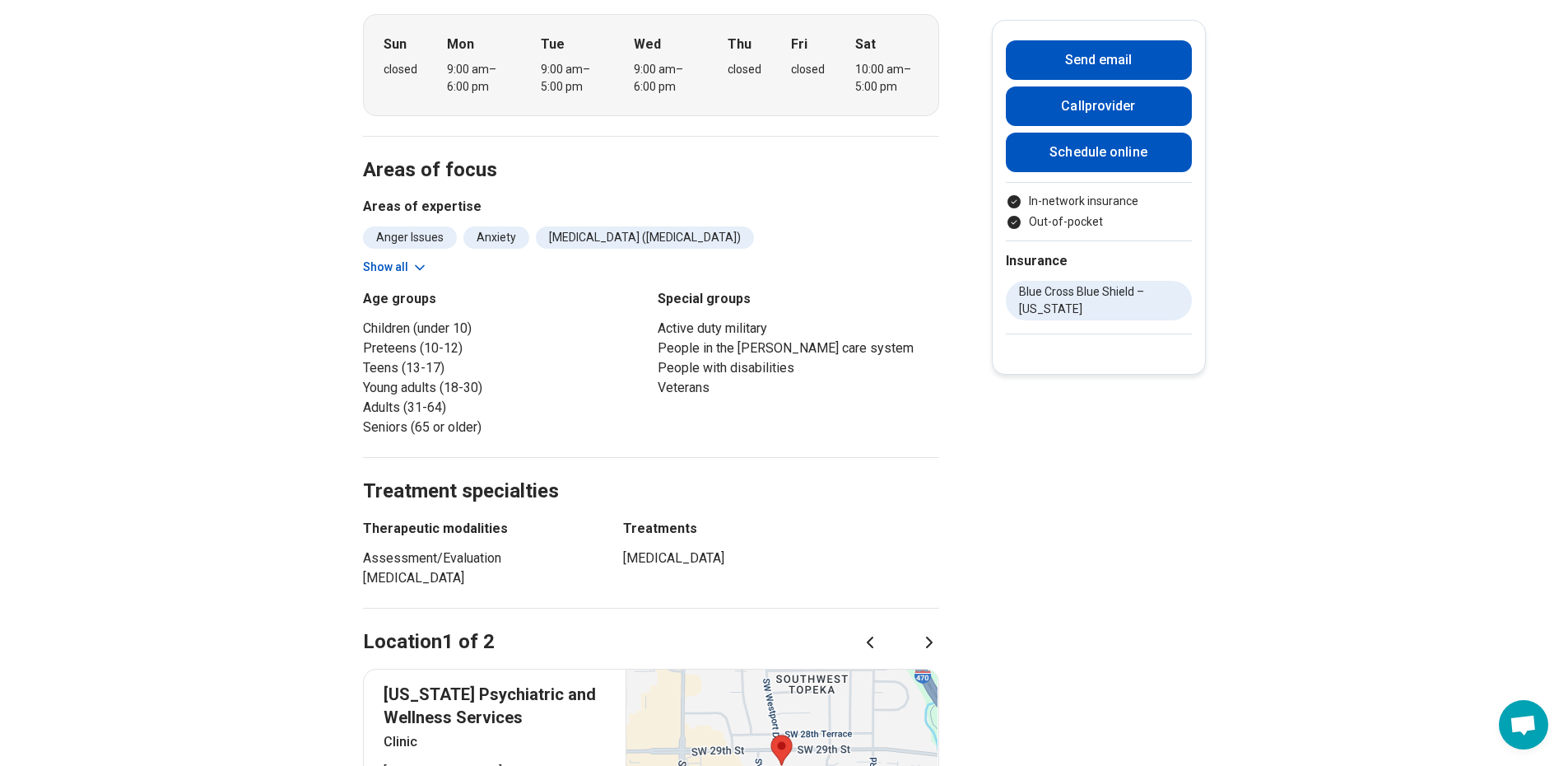
scroll to position [787, 0]
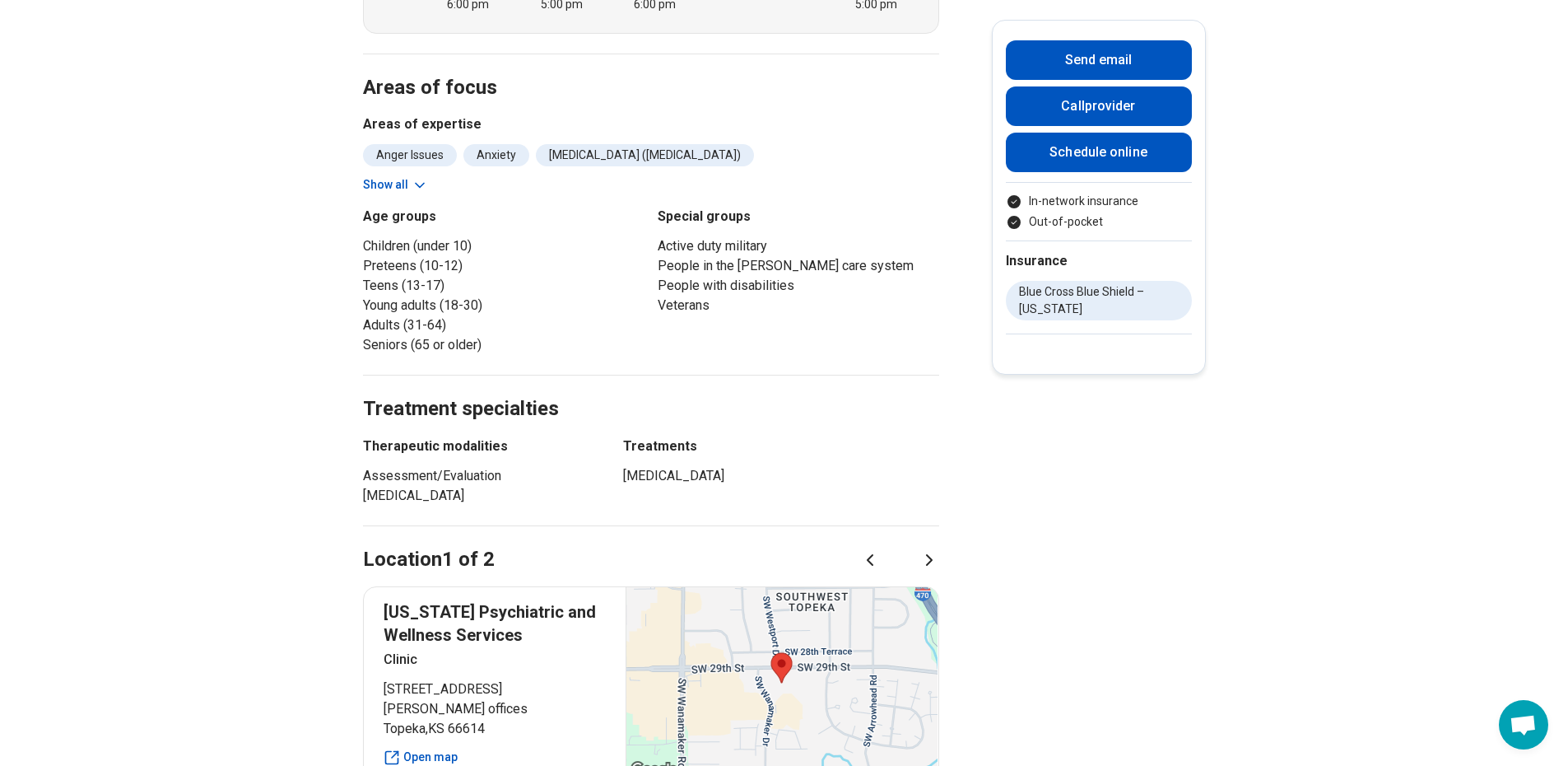
click at [385, 177] on button "Show all" at bounding box center [396, 185] width 65 height 18
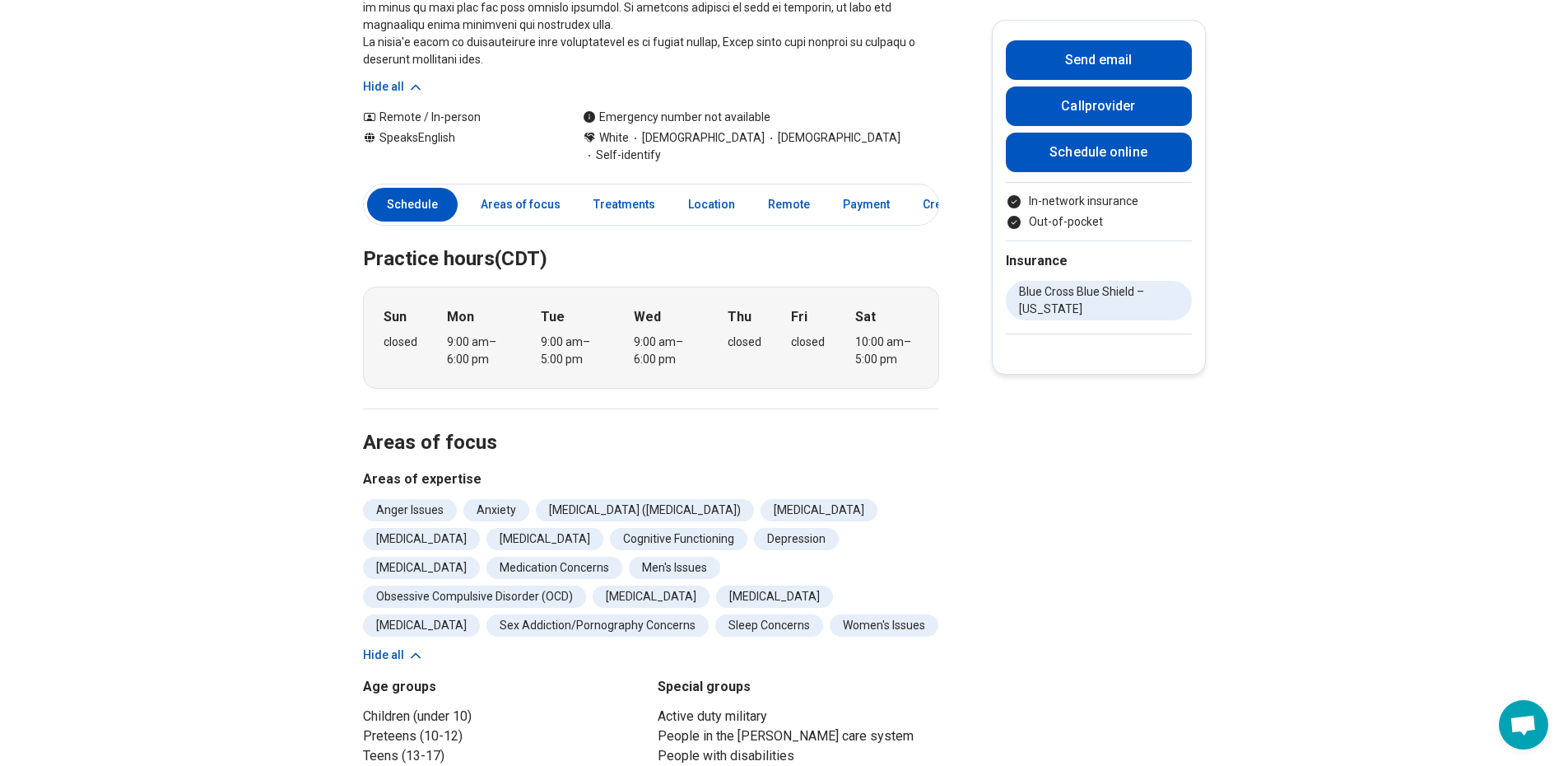
scroll to position [0, 0]
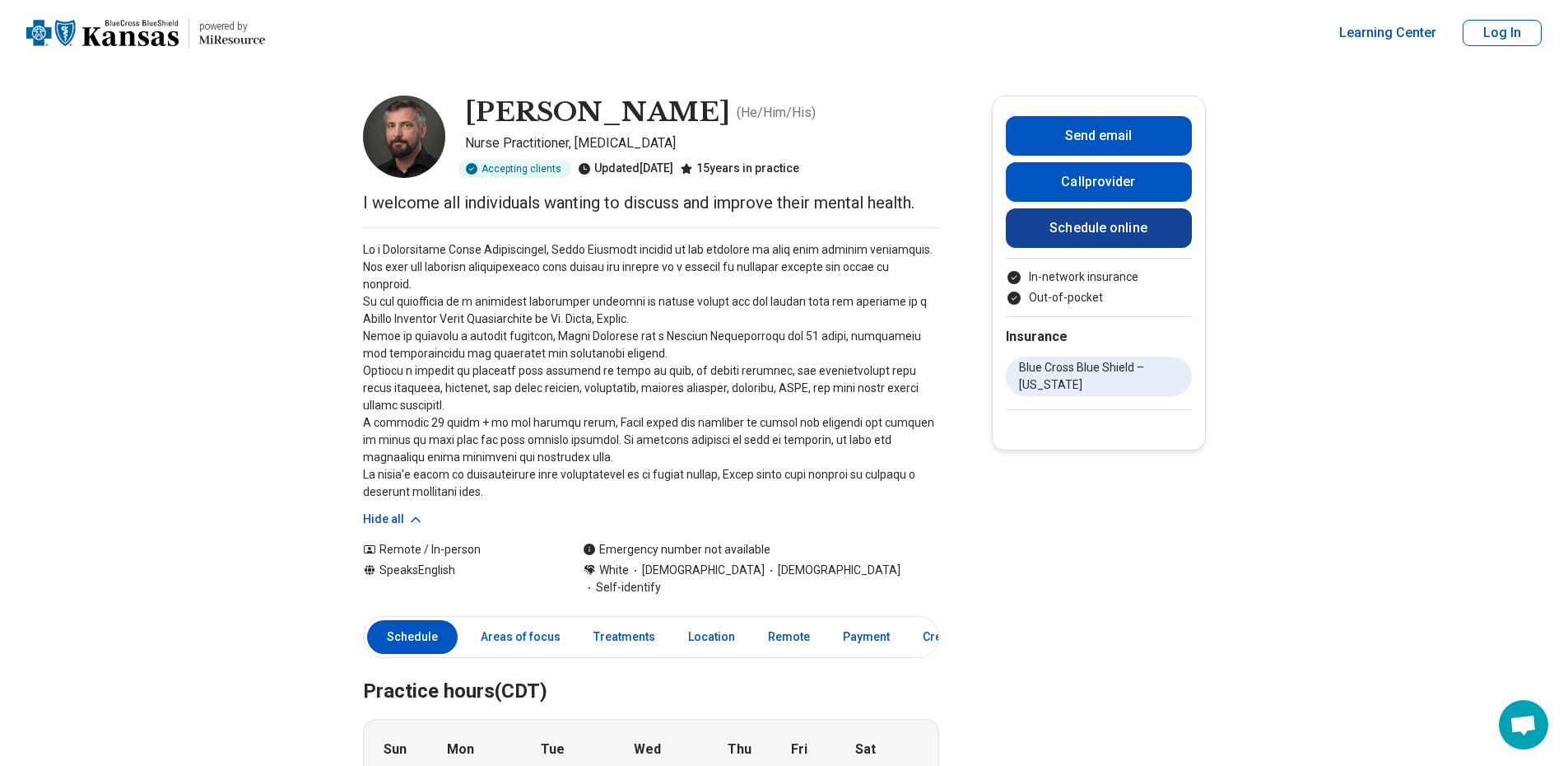
click at [1092, 222] on link "Schedule online" at bounding box center [1099, 228] width 186 height 40
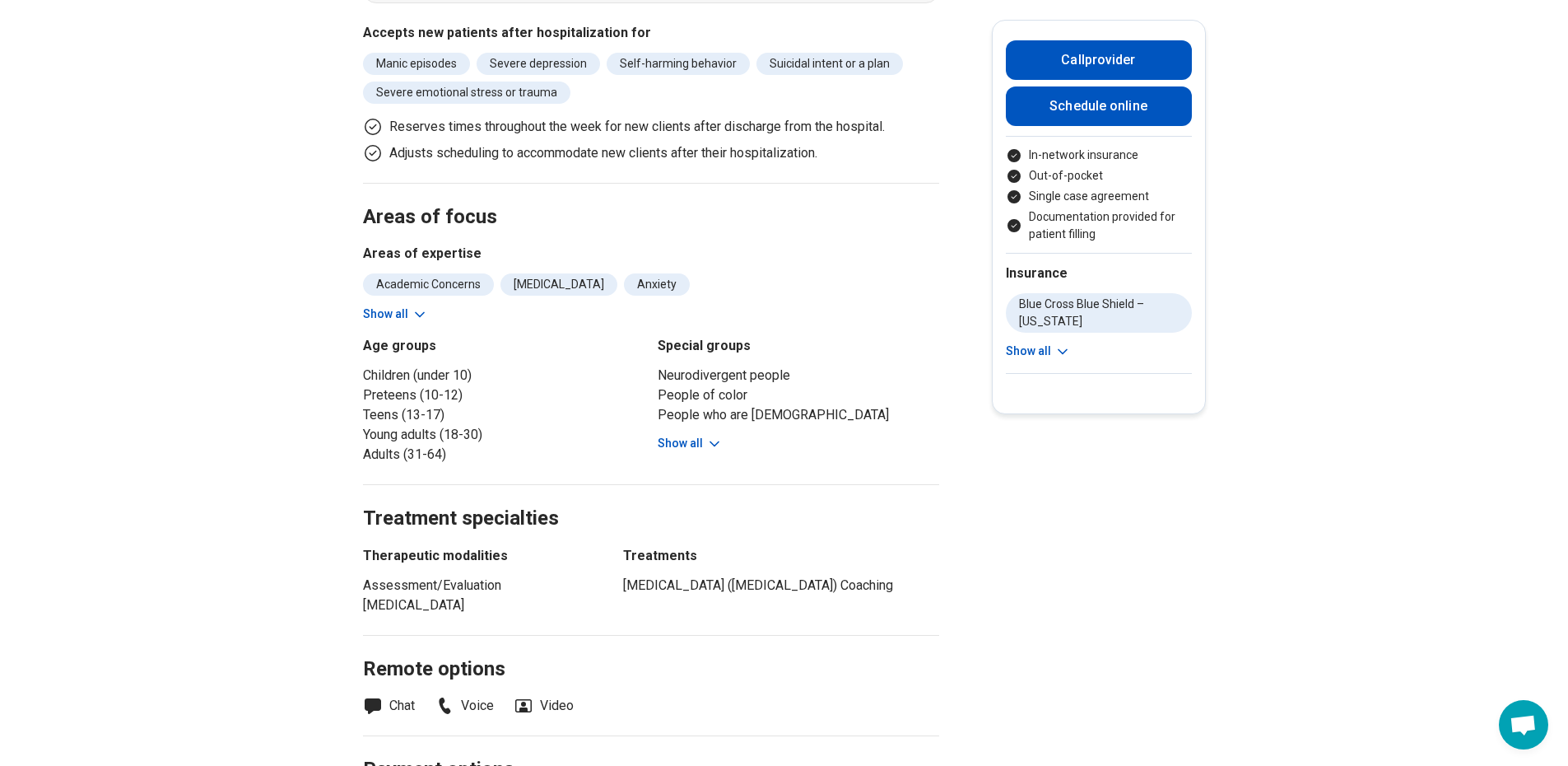
scroll to position [659, 0]
click at [690, 434] on button "Show all" at bounding box center [691, 442] width 65 height 18
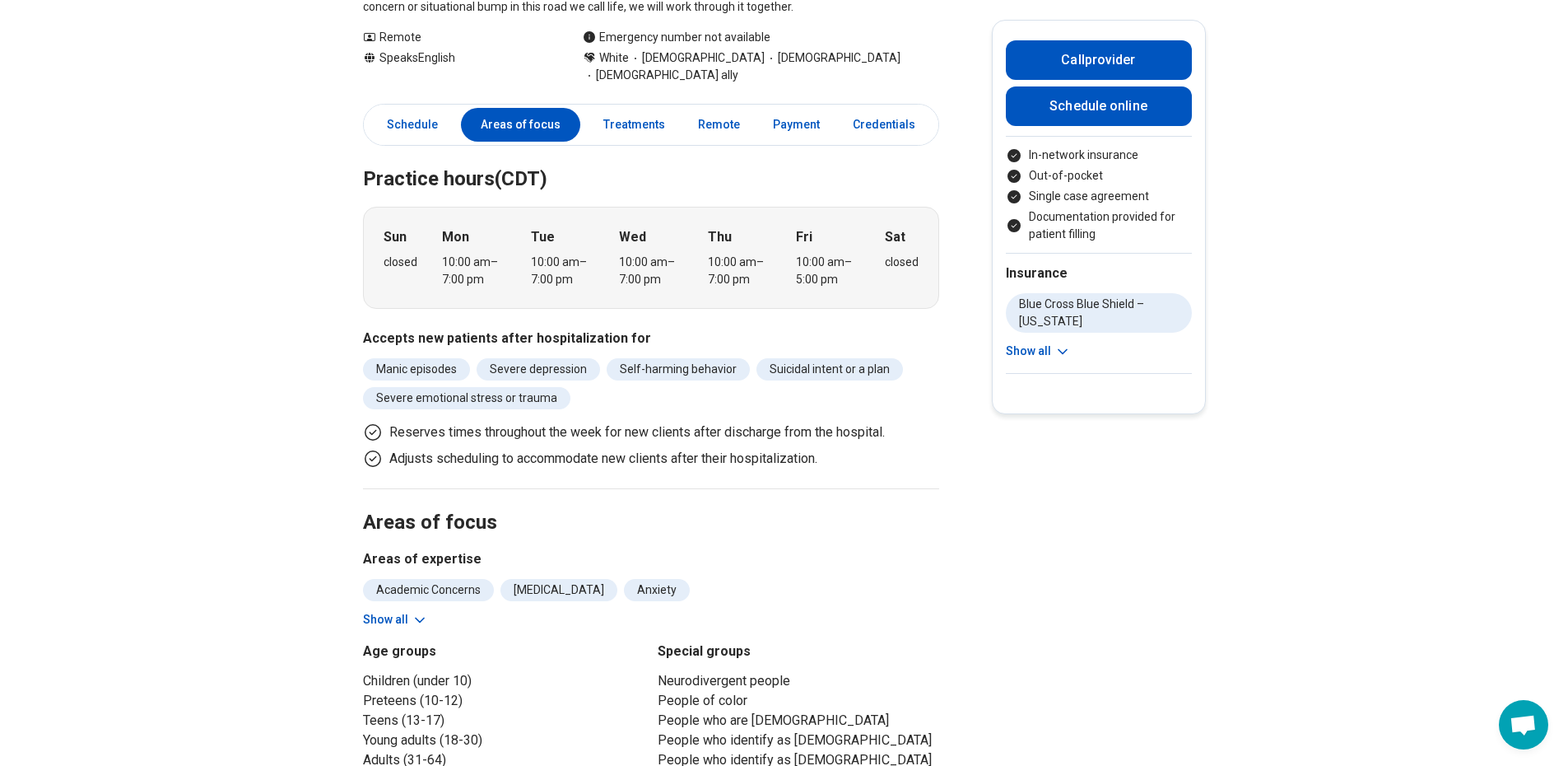
scroll to position [0, 0]
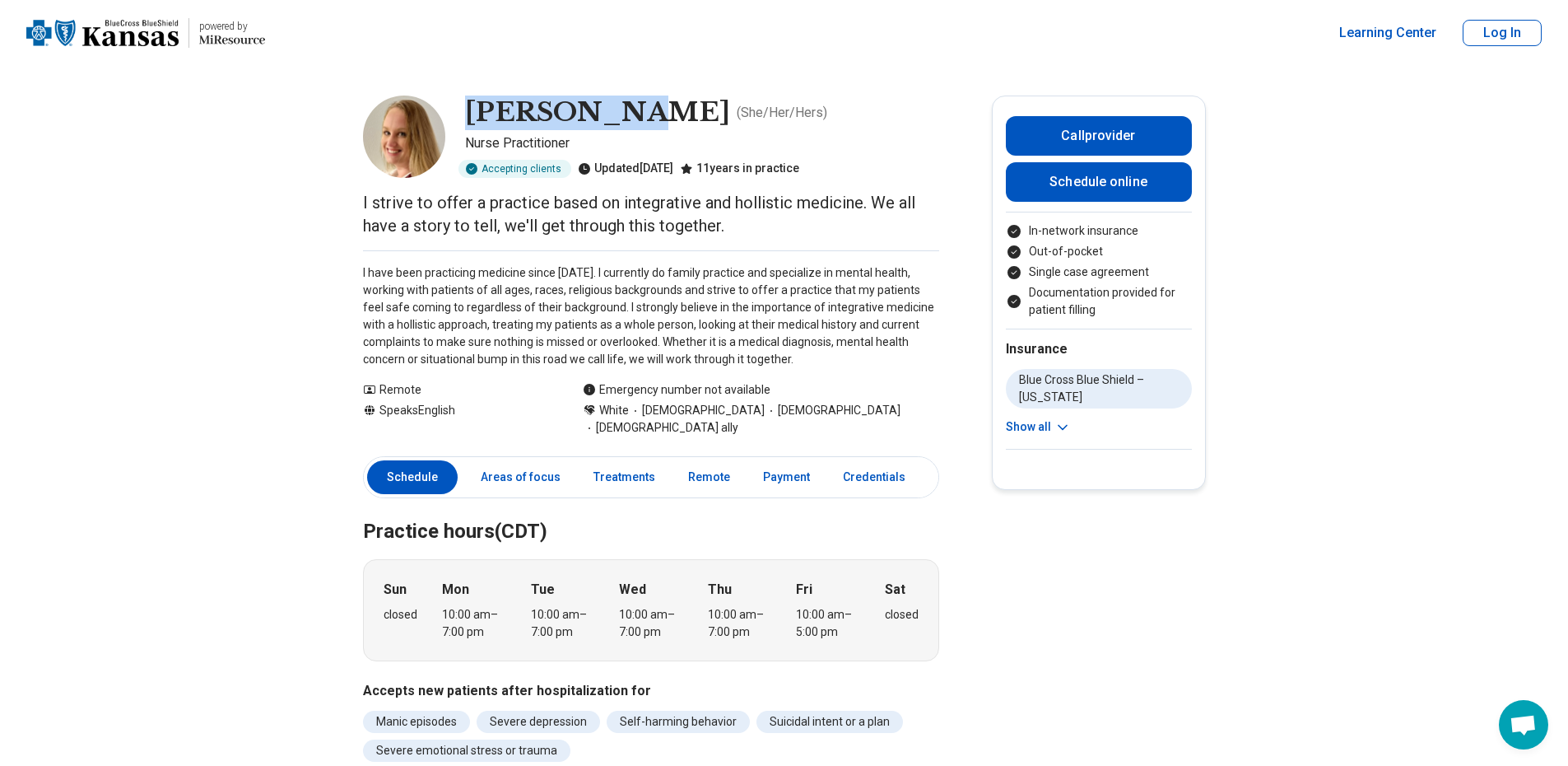
drag, startPoint x: 596, startPoint y: 112, endPoint x: 472, endPoint y: 109, distance: 124.0
click at [472, 109] on h1 "[PERSON_NAME]" at bounding box center [597, 112] width 265 height 34
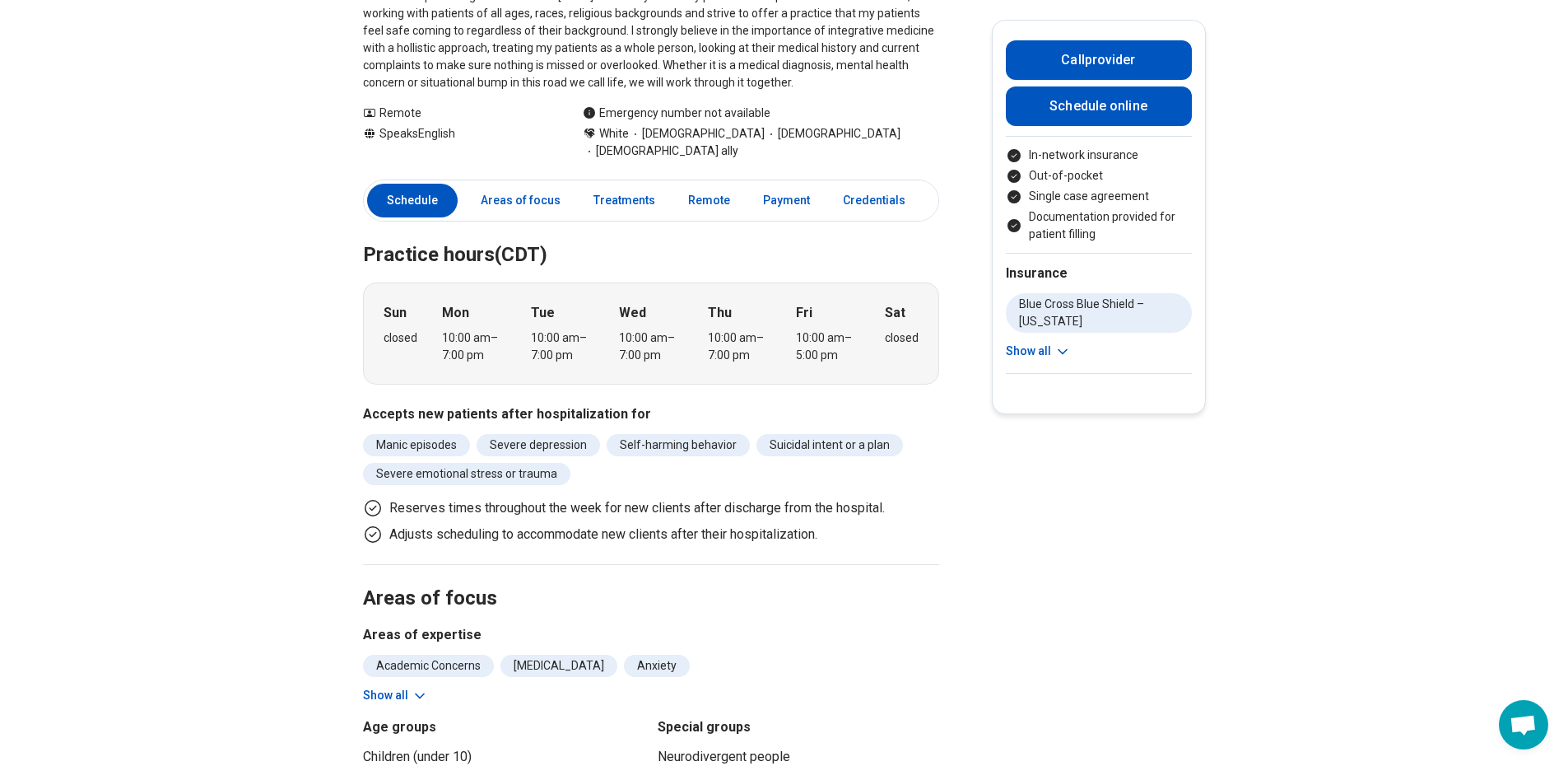
scroll to position [247, 0]
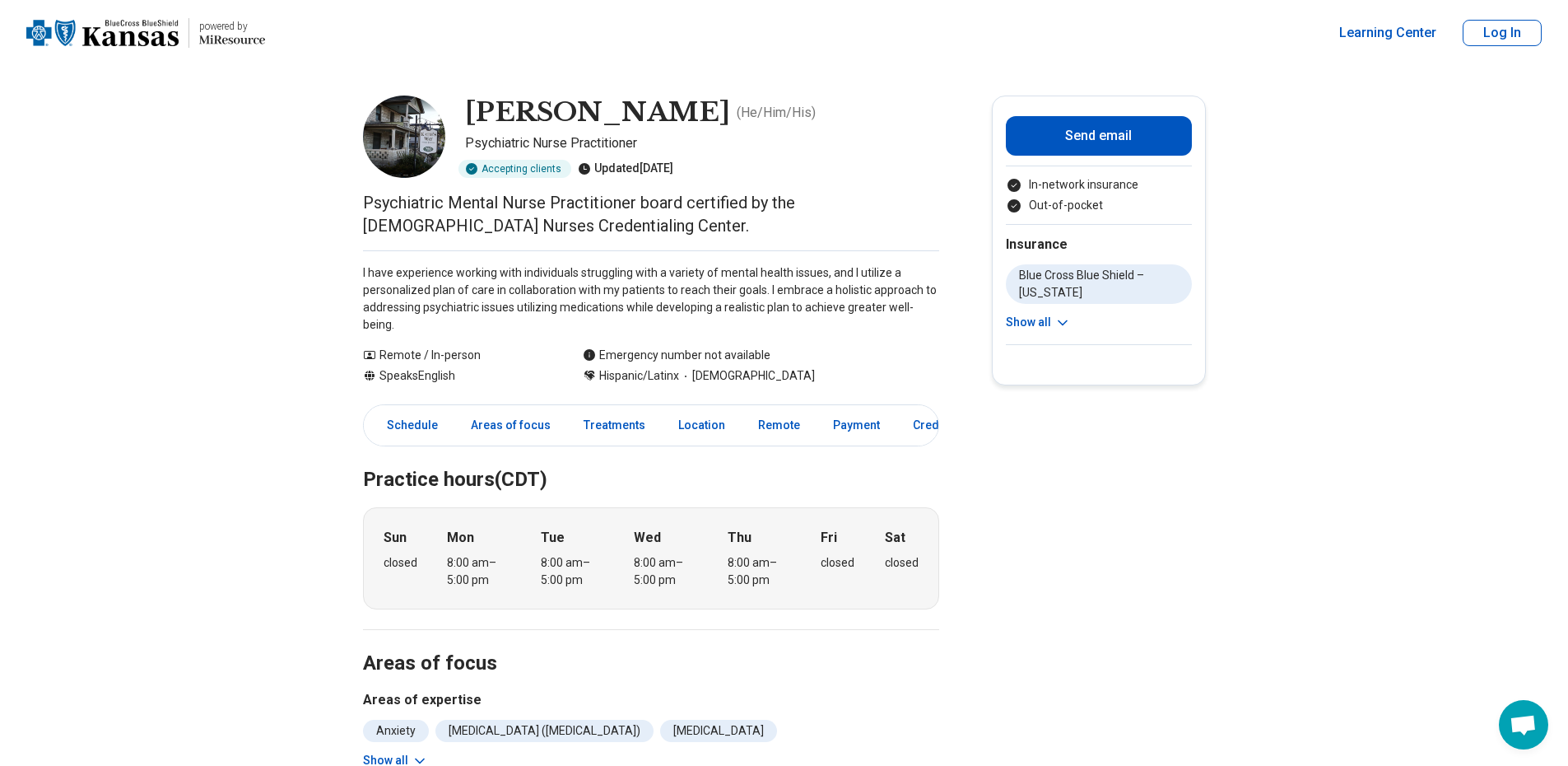
drag, startPoint x: 476, startPoint y: 112, endPoint x: 720, endPoint y: 121, distance: 244.2
click at [720, 121] on h1 "[PERSON_NAME]" at bounding box center [597, 112] width 265 height 34
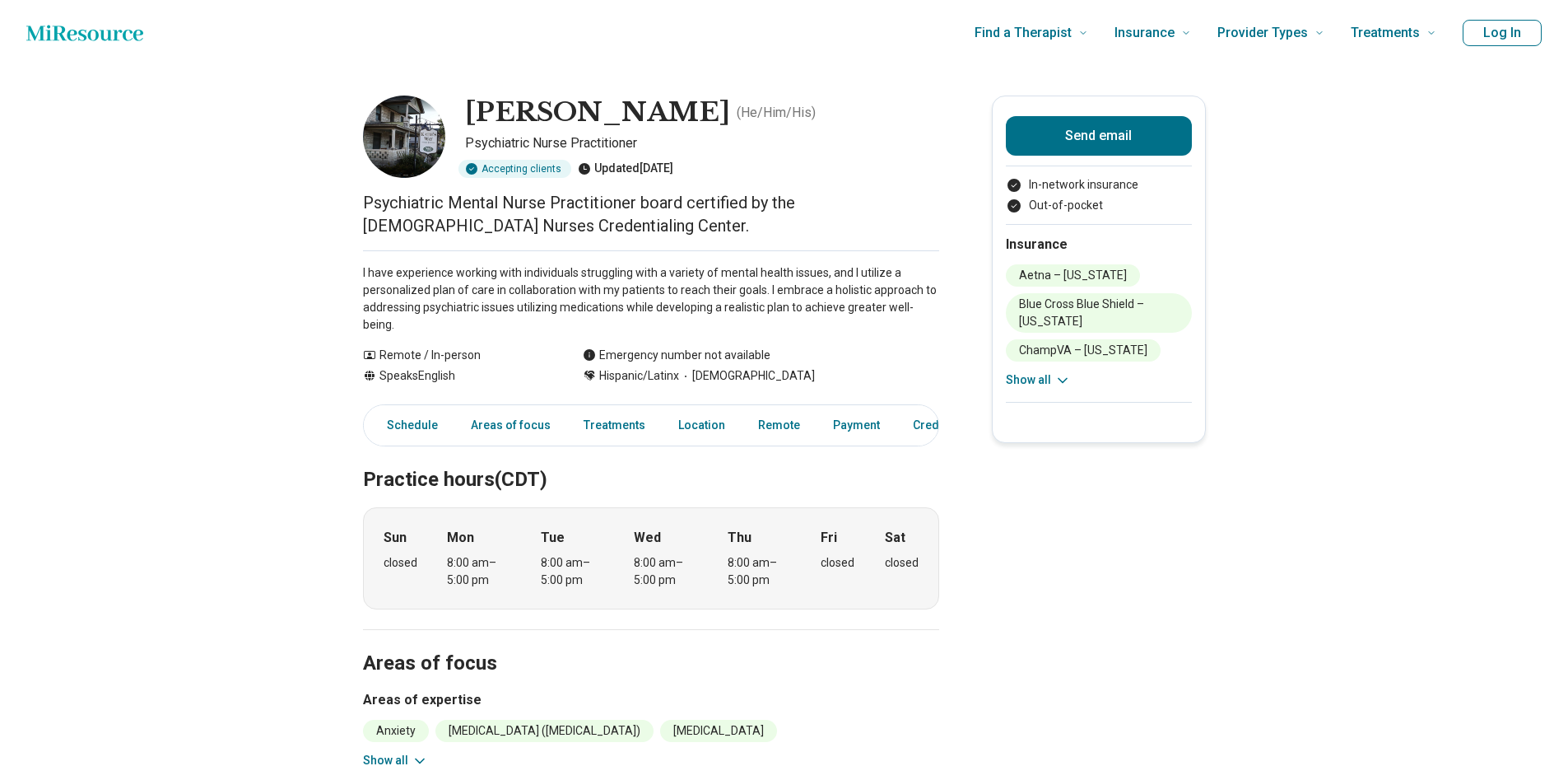
click at [423, 126] on img at bounding box center [404, 137] width 83 height 83
click at [503, 424] on link "Areas of focus" at bounding box center [520, 425] width 99 height 33
click at [440, 429] on link "Schedule" at bounding box center [412, 425] width 90 height 33
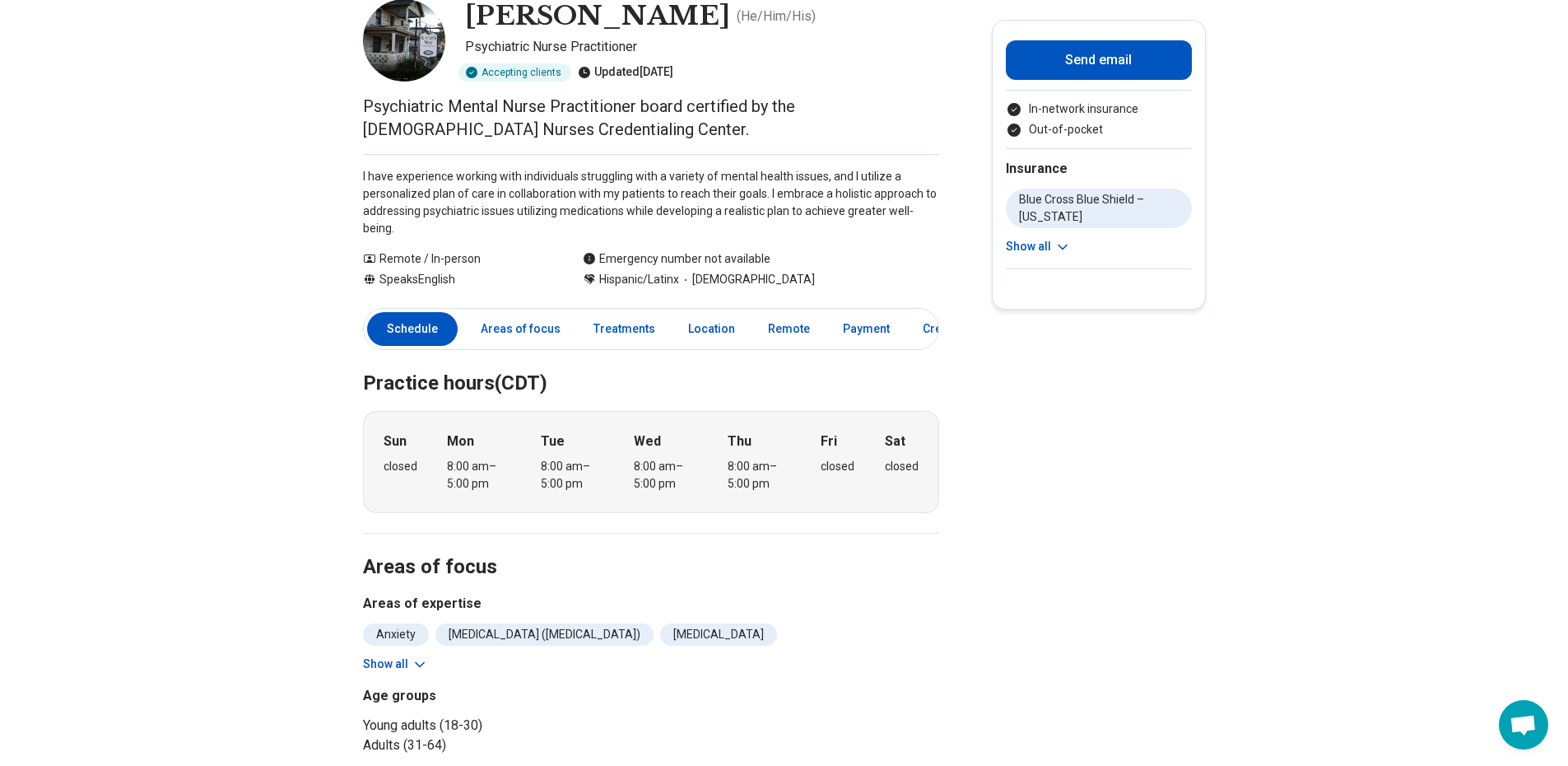
scroll to position [83, 0]
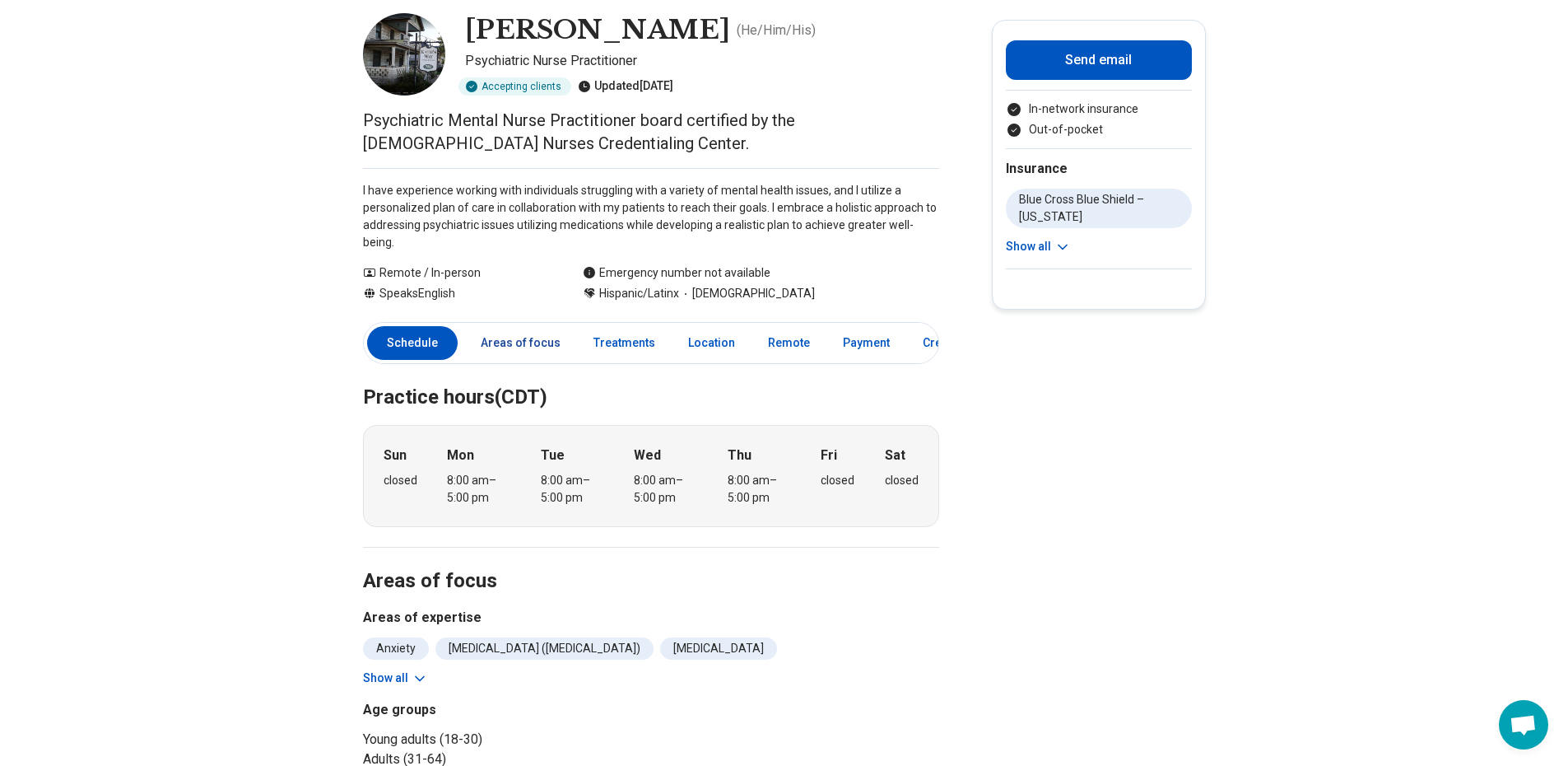
click at [520, 341] on link "Areas of focus" at bounding box center [520, 343] width 99 height 33
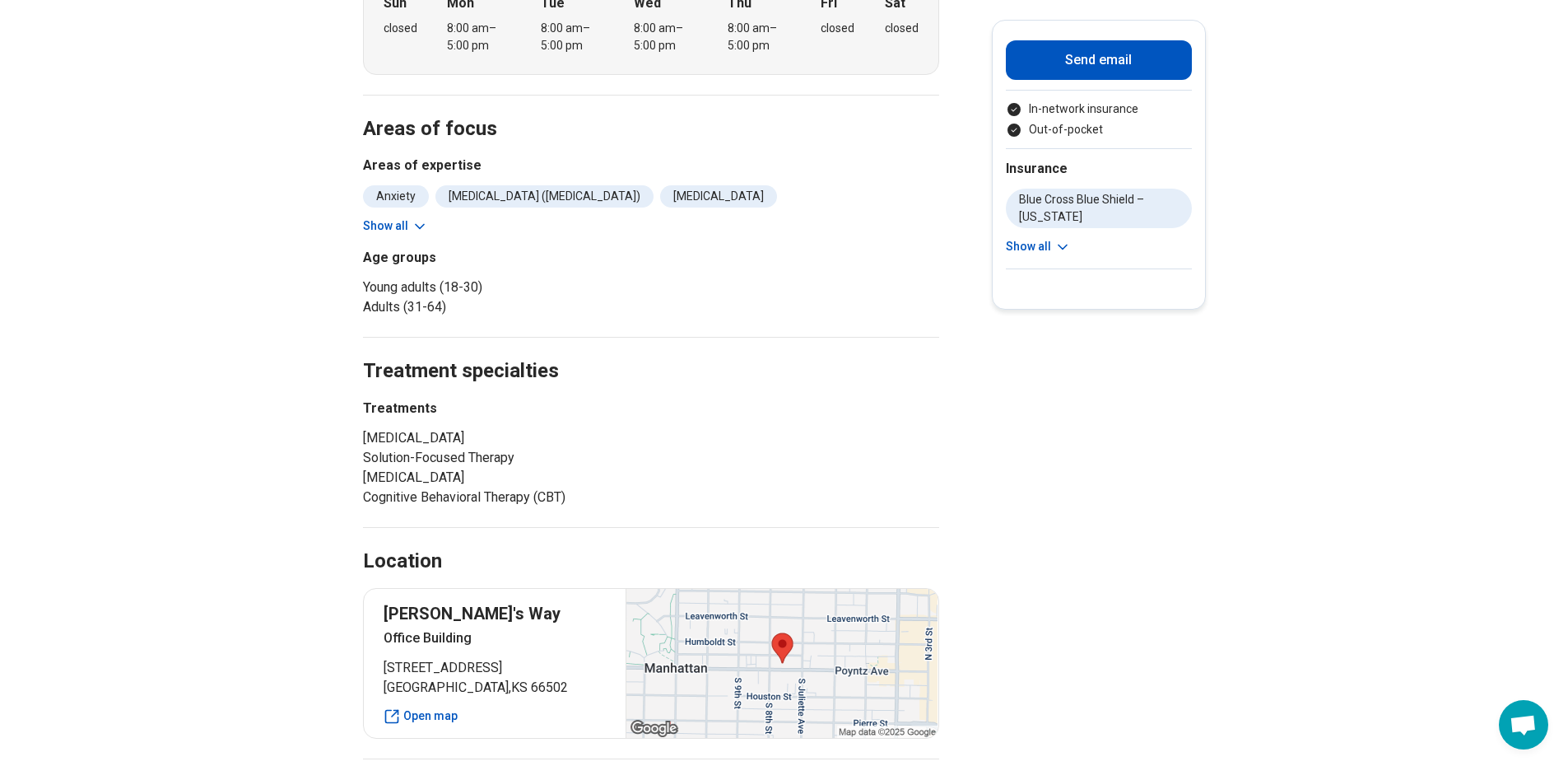
scroll to position [363, 0]
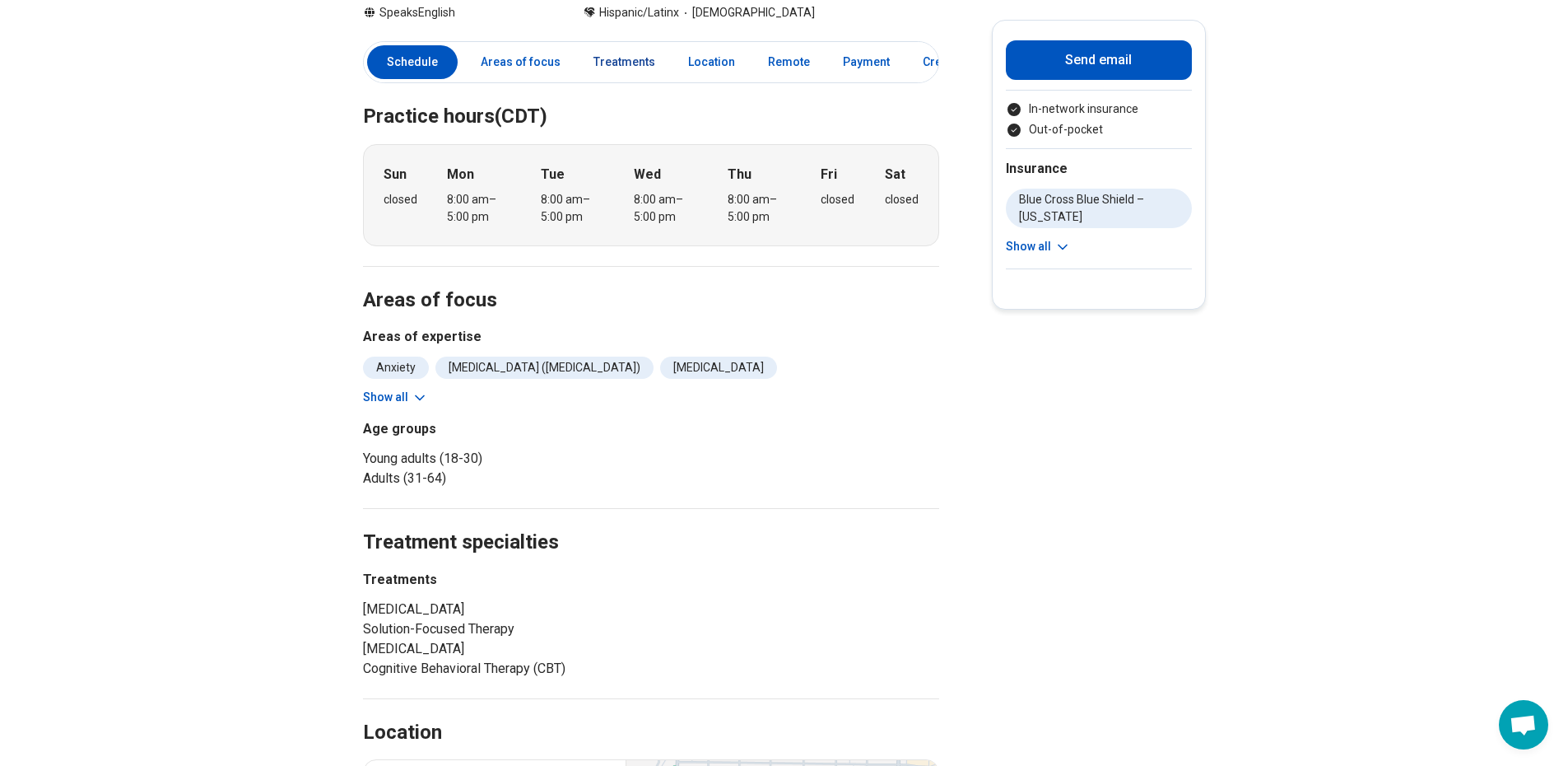
click at [629, 61] on link "Treatments" at bounding box center [625, 62] width 82 height 33
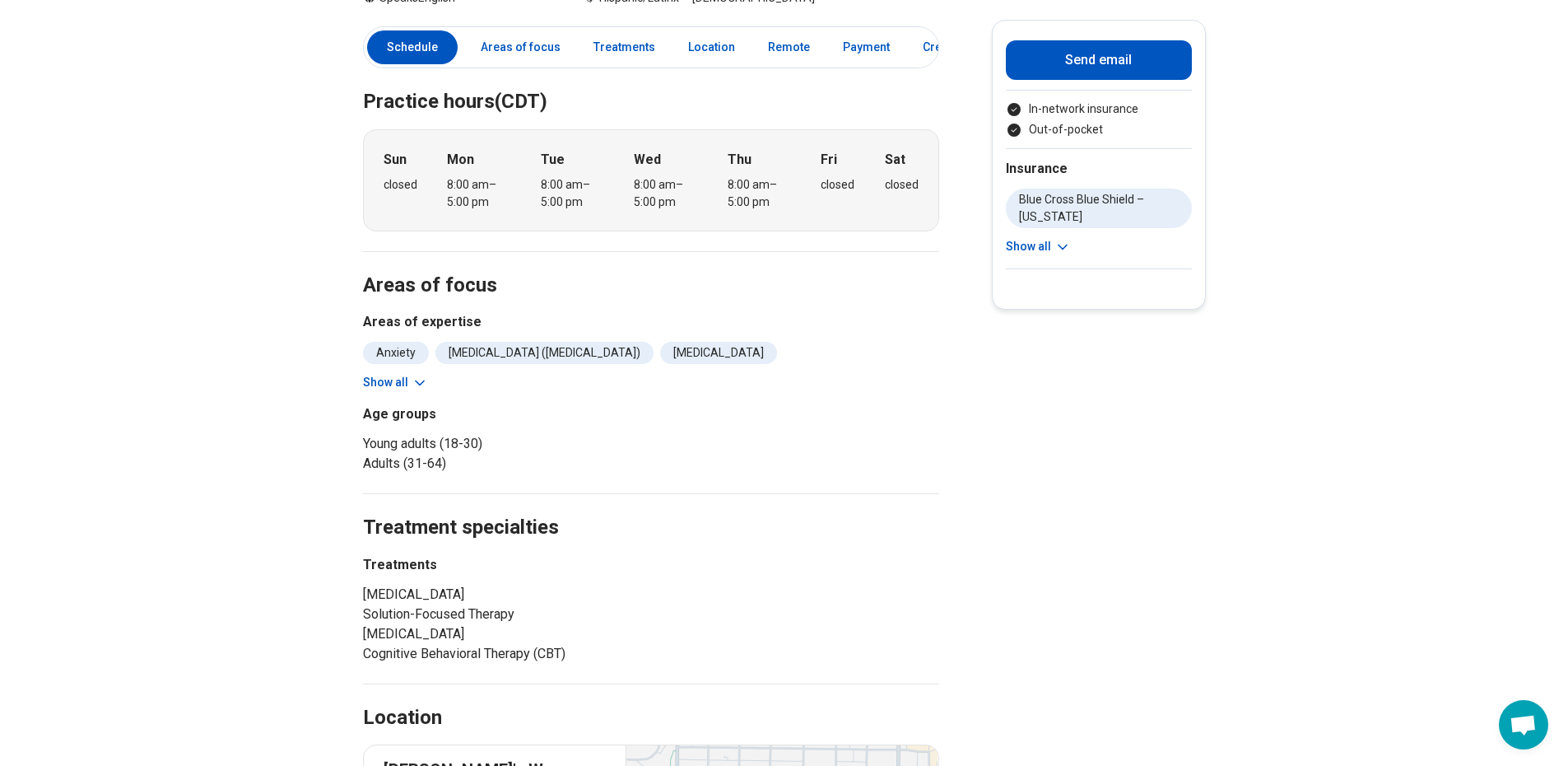
scroll to position [358, 0]
